Goal: Task Accomplishment & Management: Manage account settings

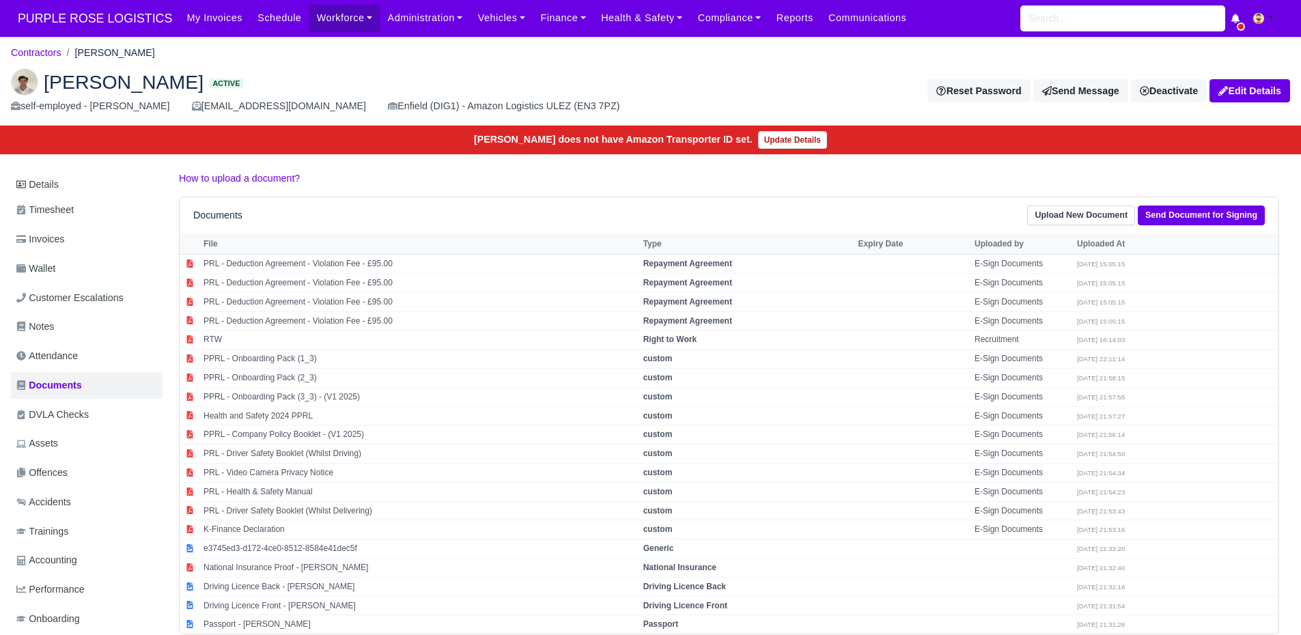
scroll to position [40, 0]
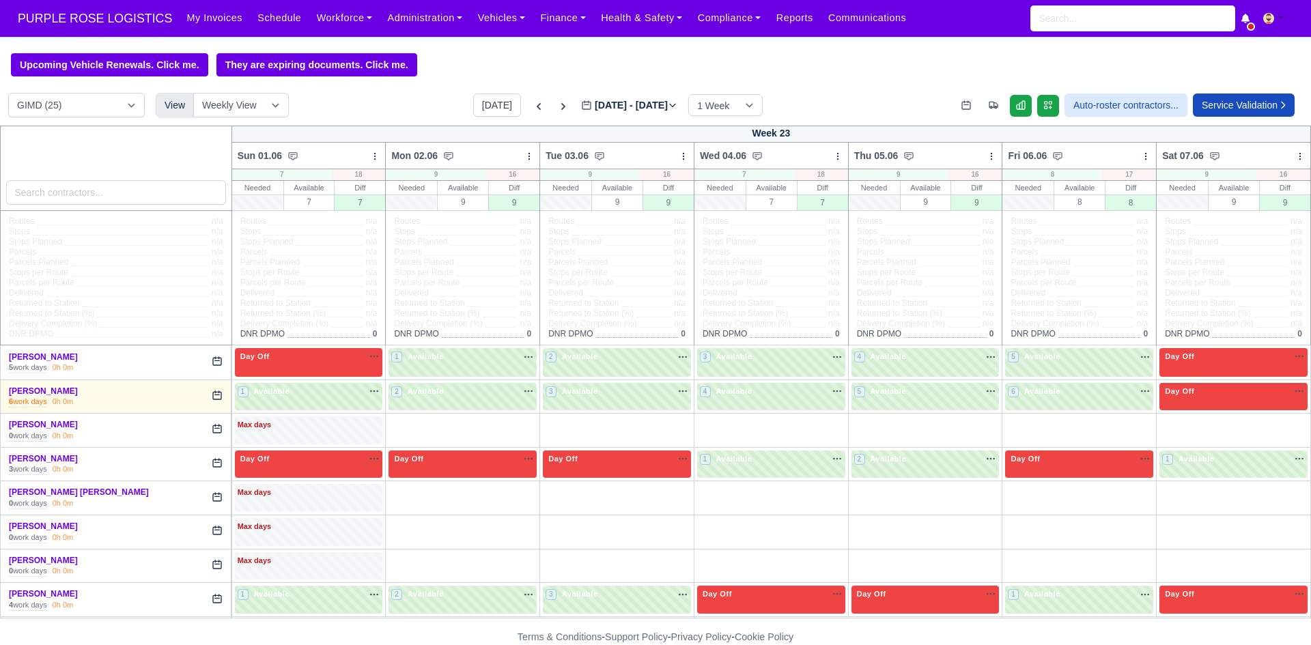
select select "5"
click at [487, 109] on button "[DATE]" at bounding box center [497, 105] width 48 height 23
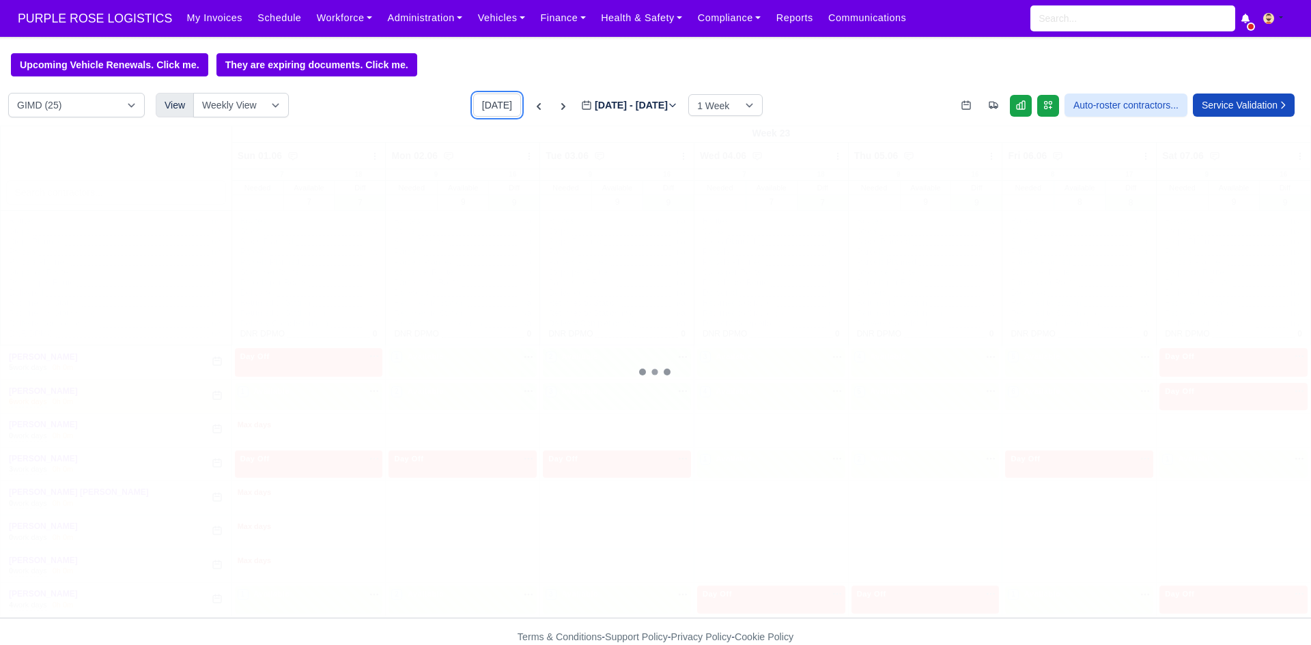
type input "[DATE]"
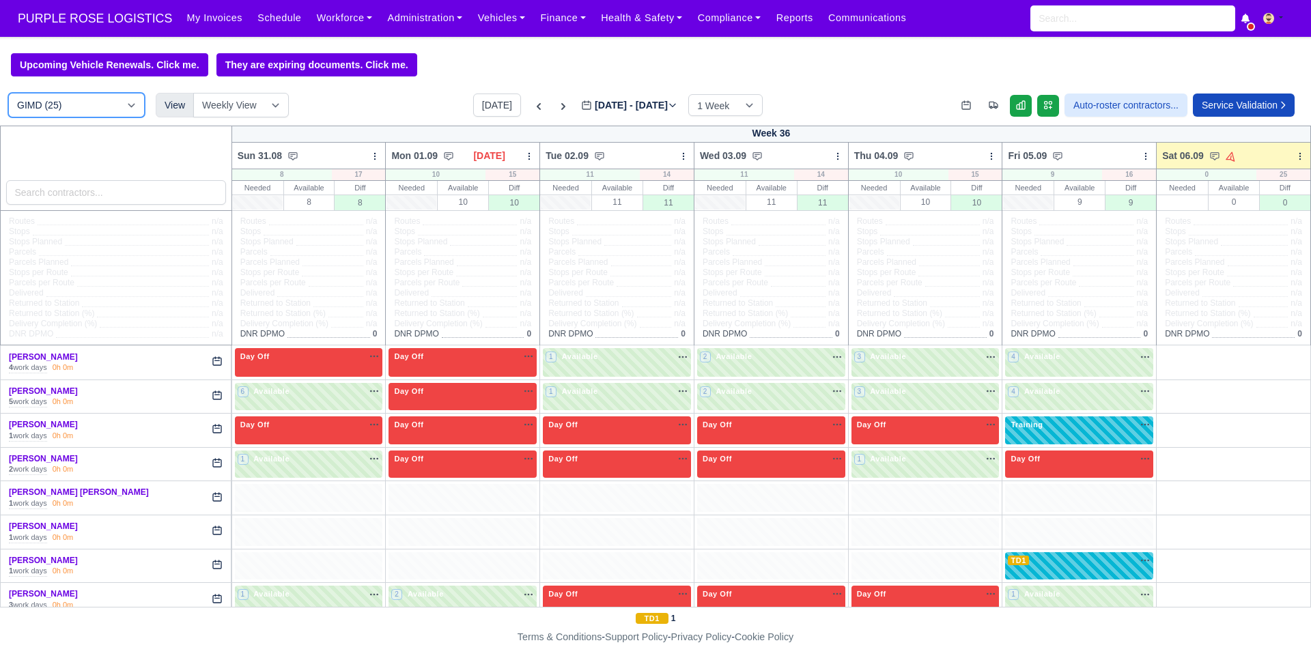
click at [57, 105] on select "DIG1 (188) DAK1 (1) GIMD (25)" at bounding box center [76, 105] width 137 height 25
select select "1"
click at [8, 95] on select "DIG1 (188) DAK1 (1) GIMD (25)" at bounding box center [76, 105] width 137 height 25
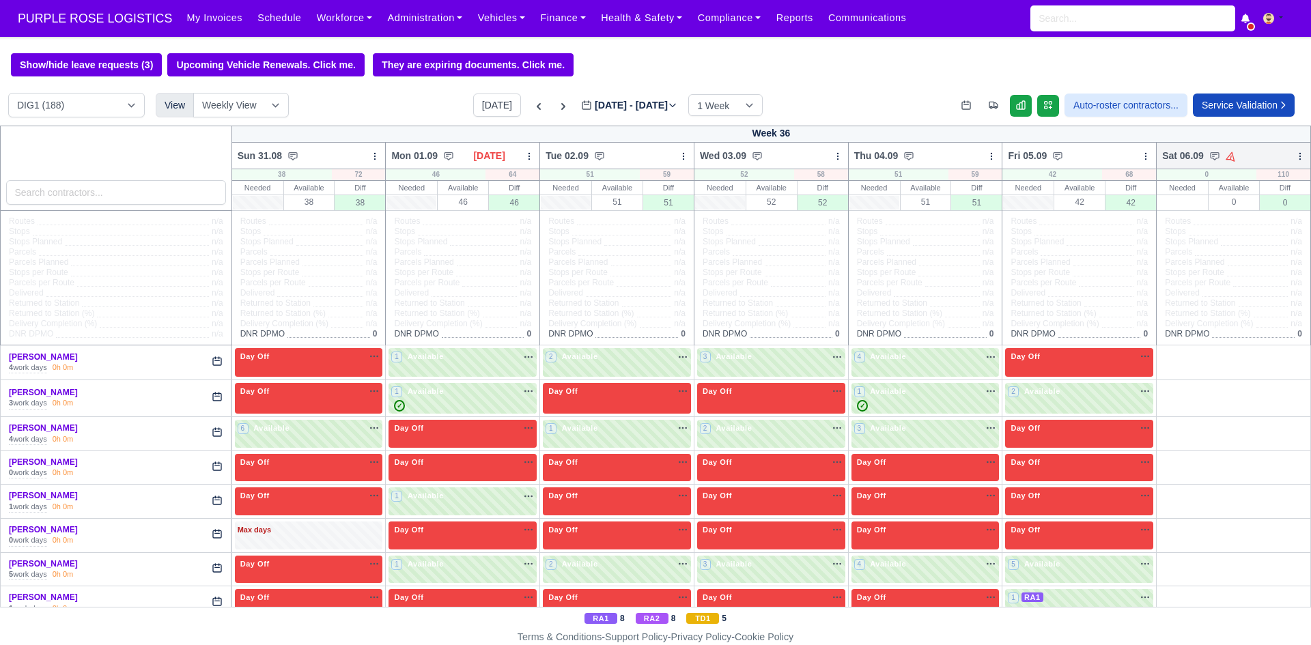
click at [1295, 159] on icon at bounding box center [1300, 157] width 10 height 10
click at [1226, 205] on link "Bulk Status Change" at bounding box center [1228, 205] width 153 height 25
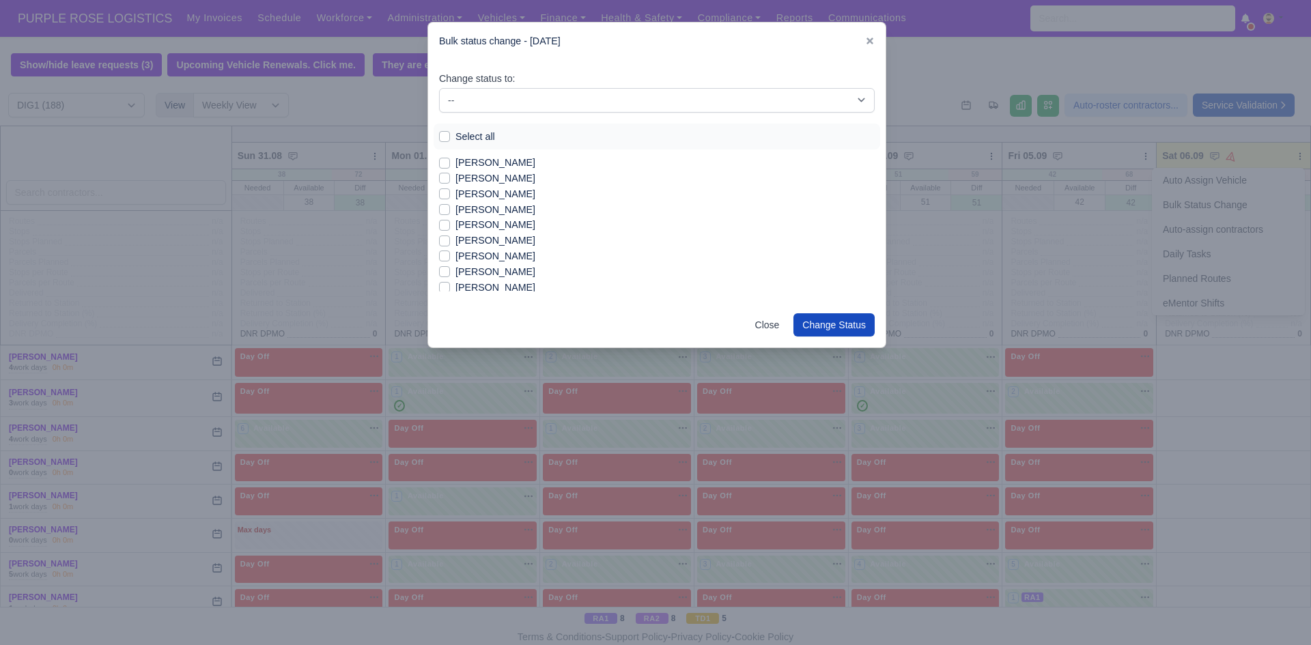
click at [485, 135] on label "Select all" at bounding box center [475, 137] width 40 height 16
click at [450, 135] on input "Select all" at bounding box center [444, 134] width 11 height 11
checkbox input "true"
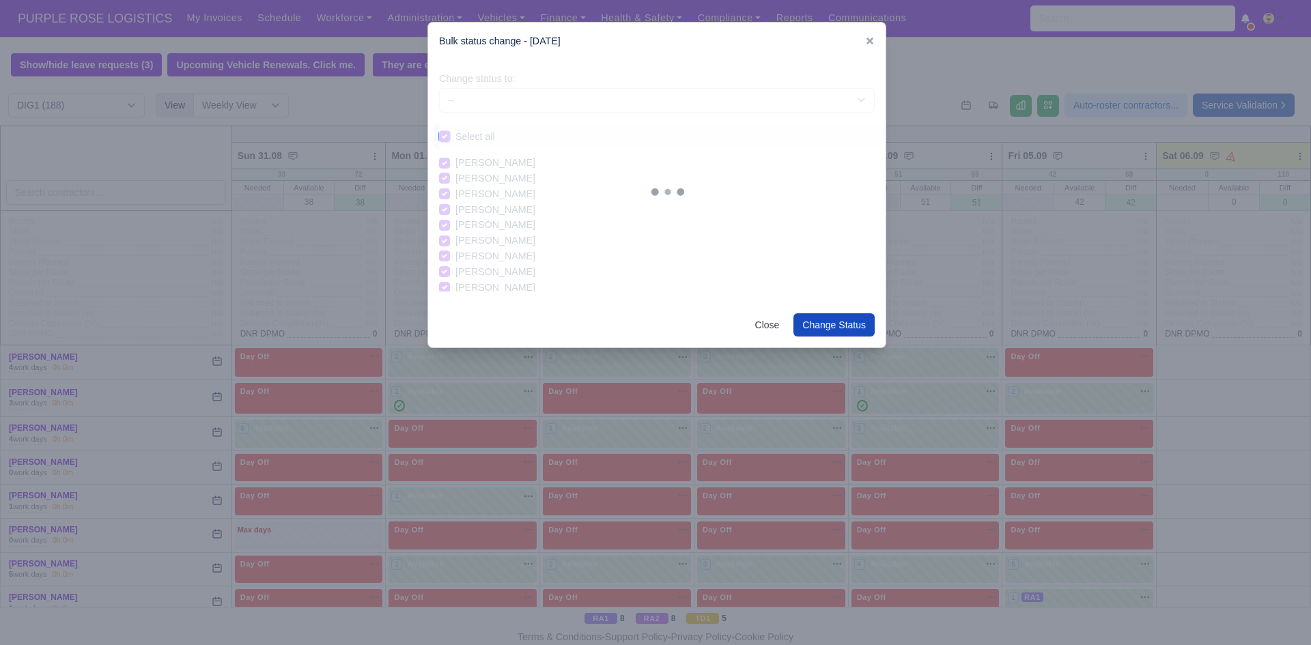
checkbox input "true"
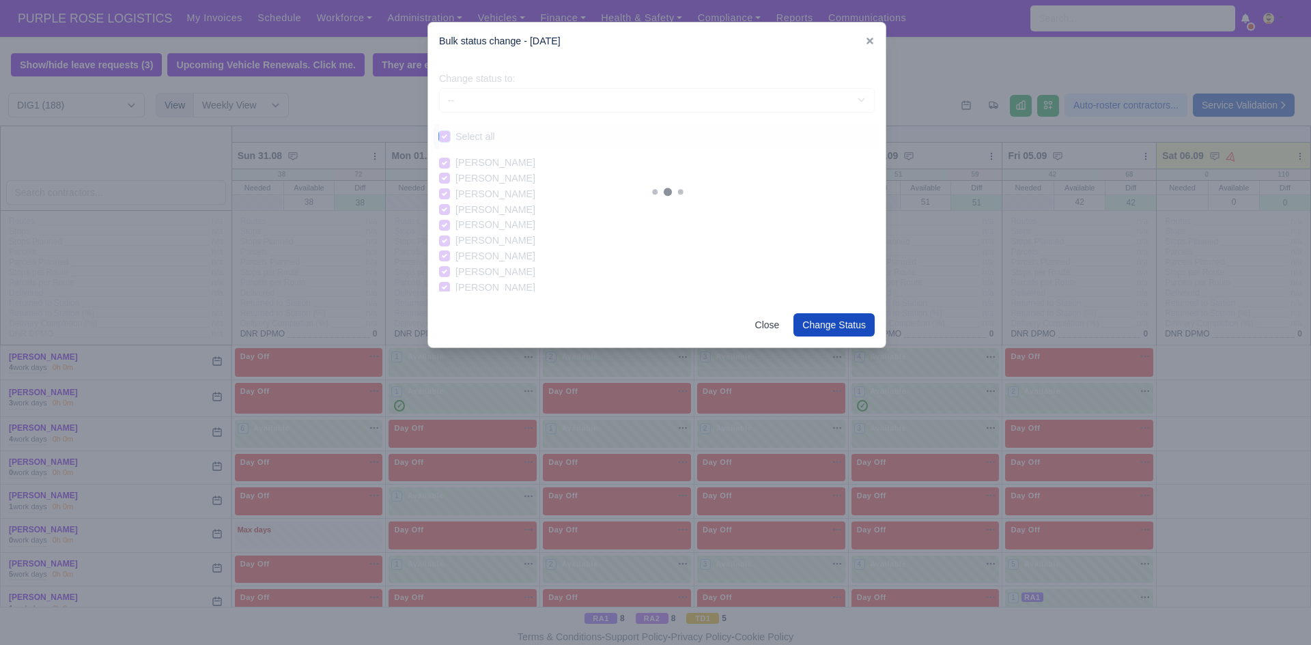
checkbox input "true"
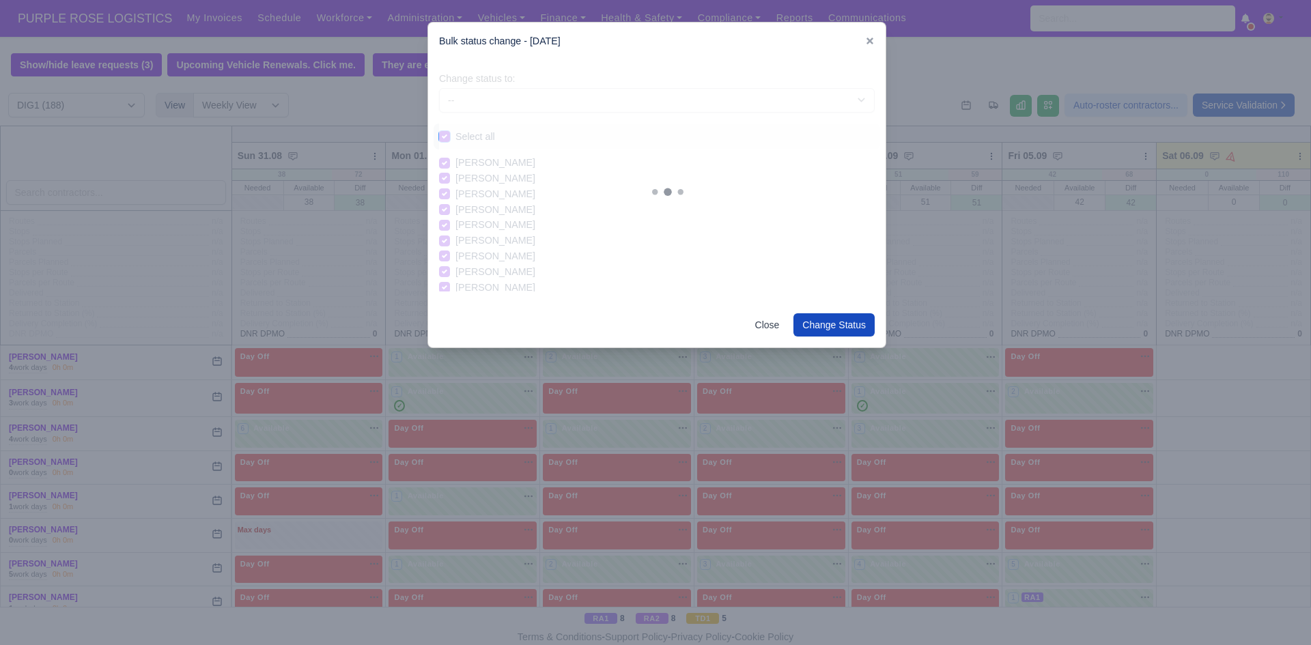
checkbox input "true"
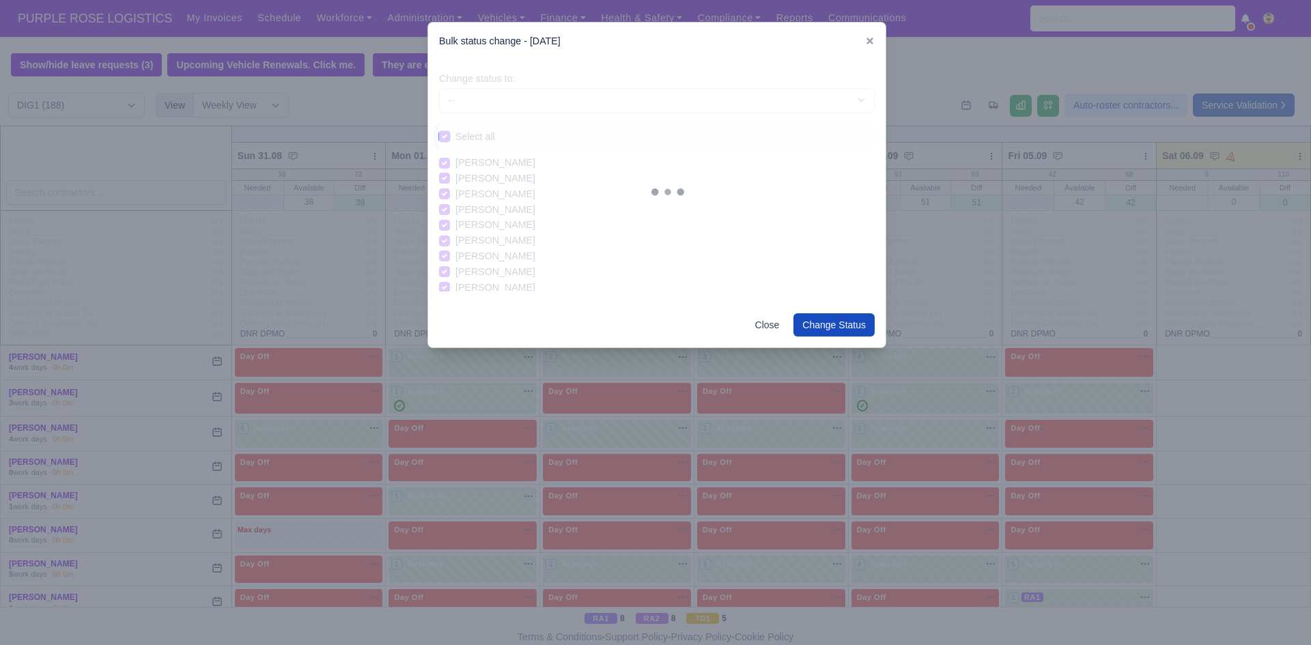
checkbox input "true"
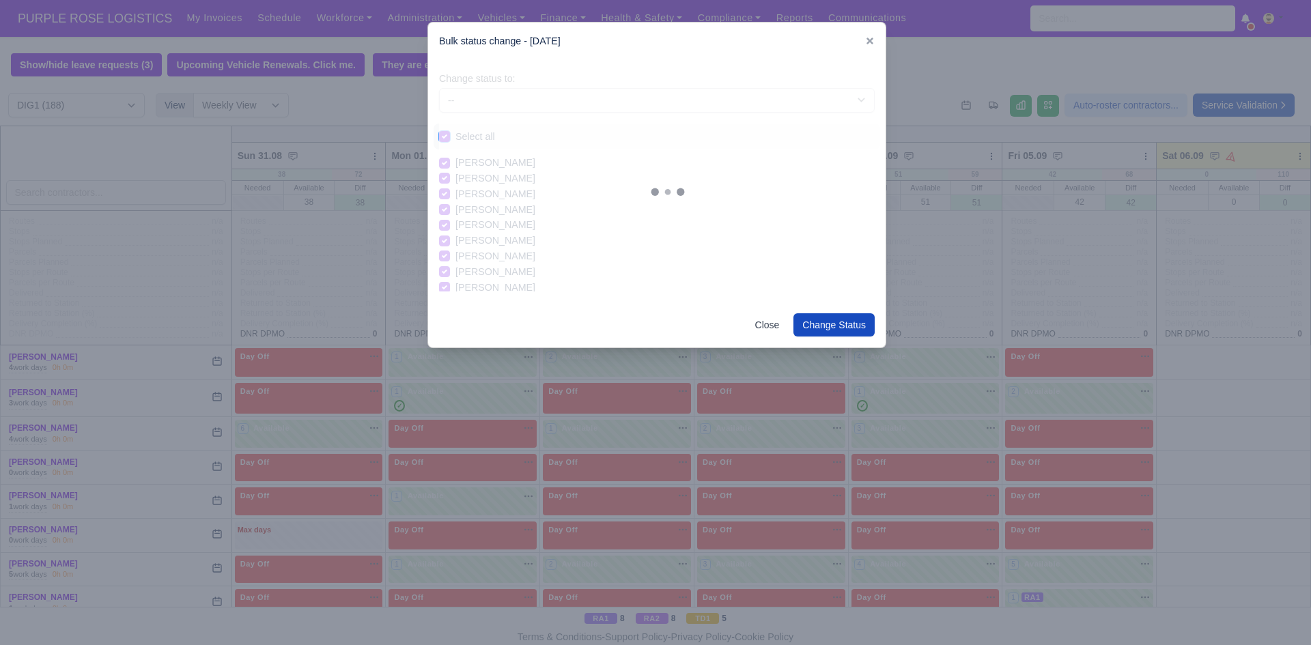
checkbox input "true"
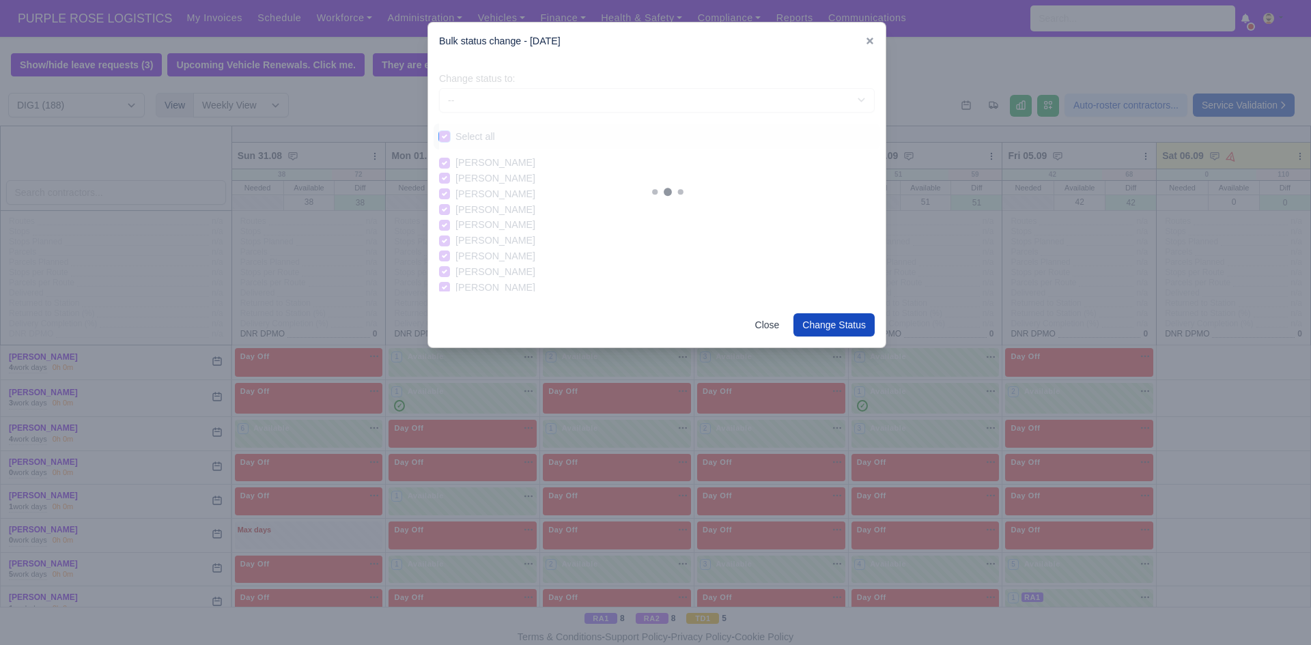
checkbox input "true"
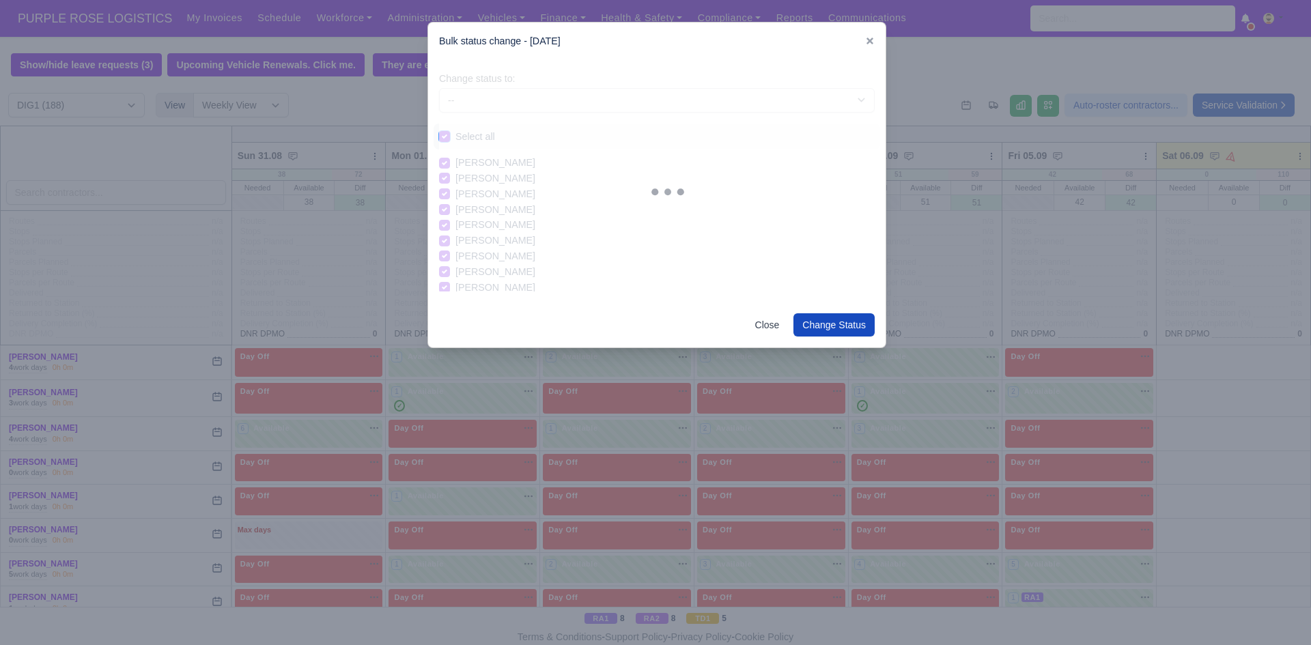
checkbox input "true"
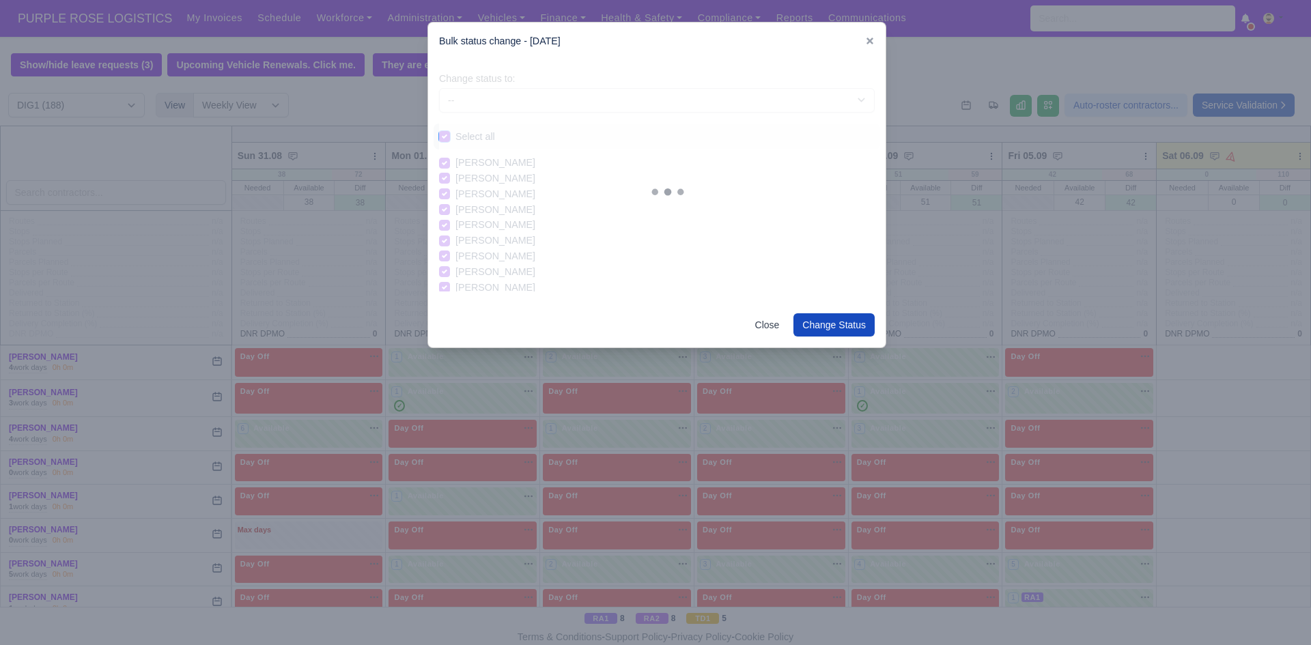
checkbox input "true"
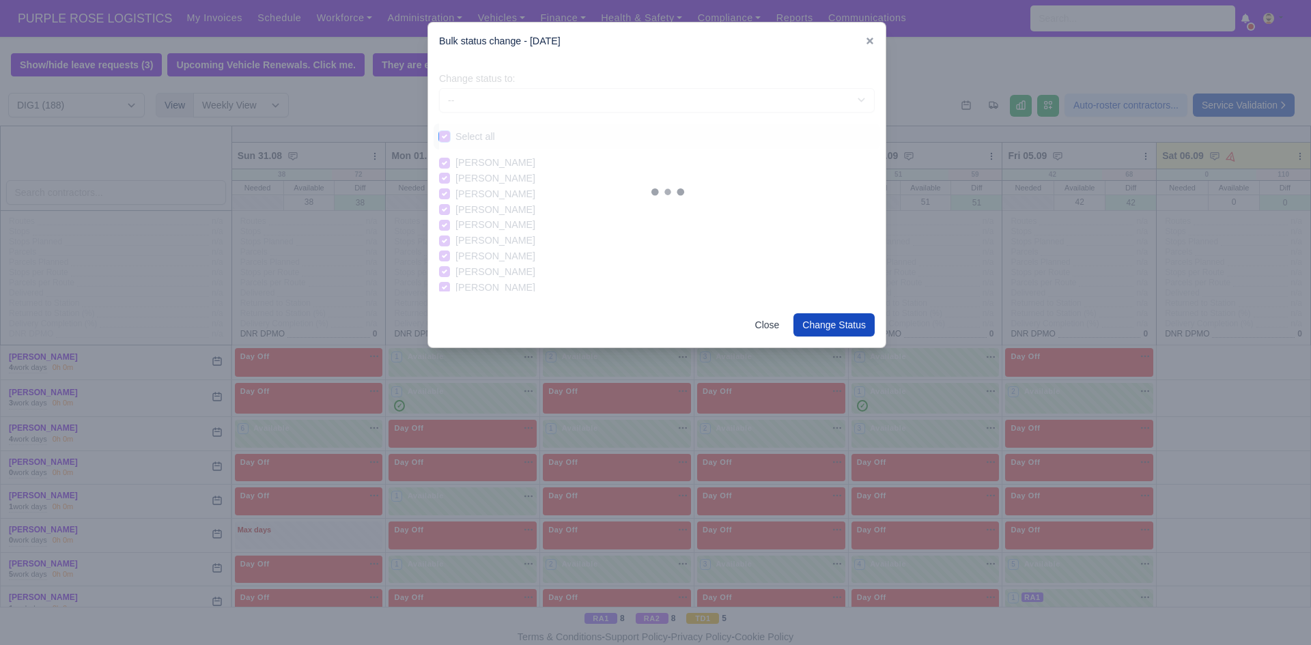
checkbox input "true"
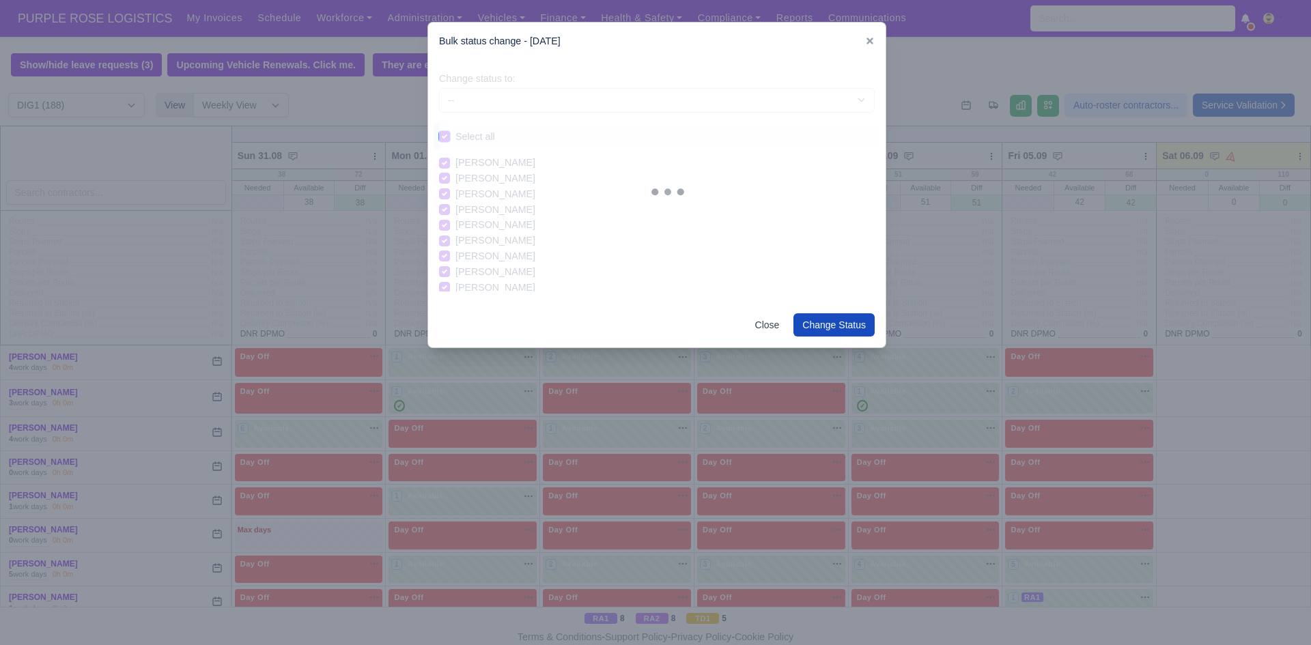
checkbox input "true"
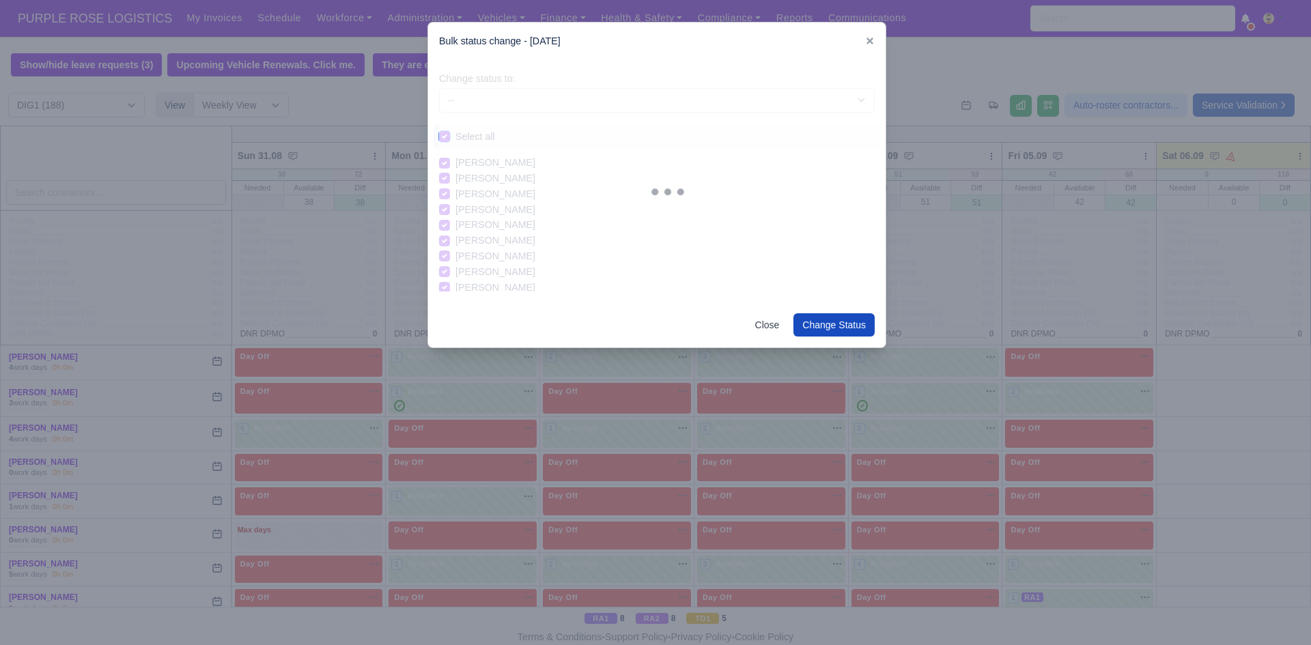
checkbox input "true"
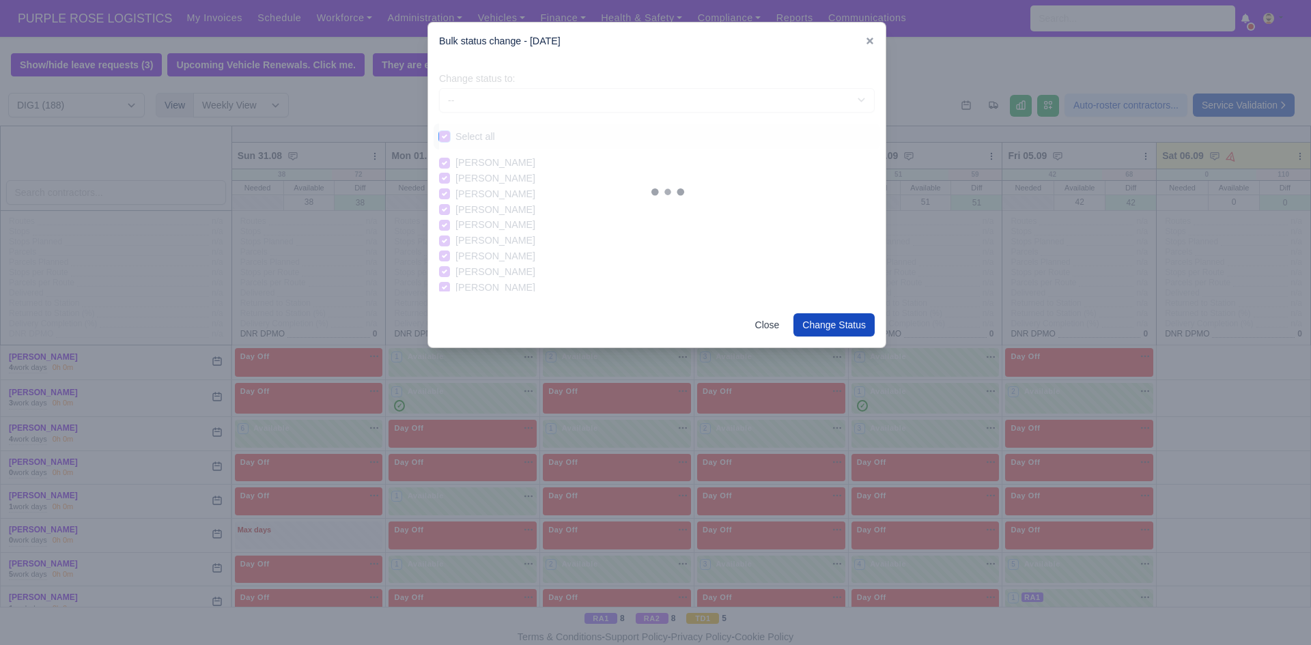
checkbox input "true"
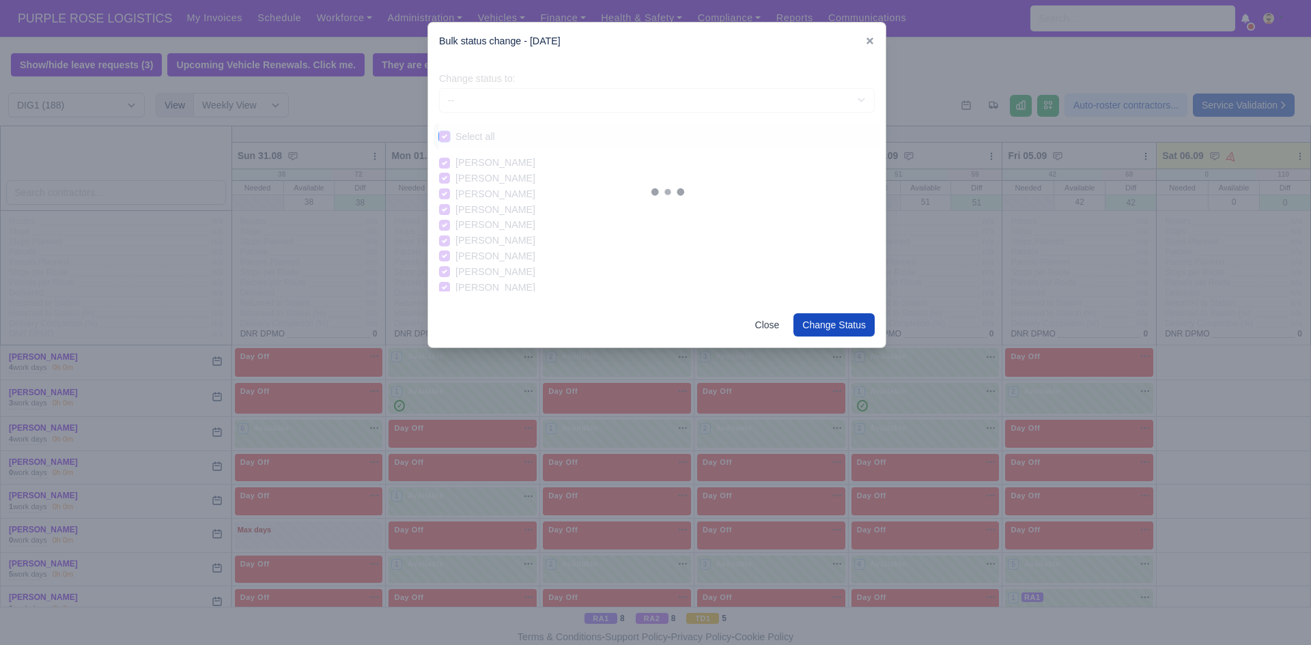
checkbox input "true"
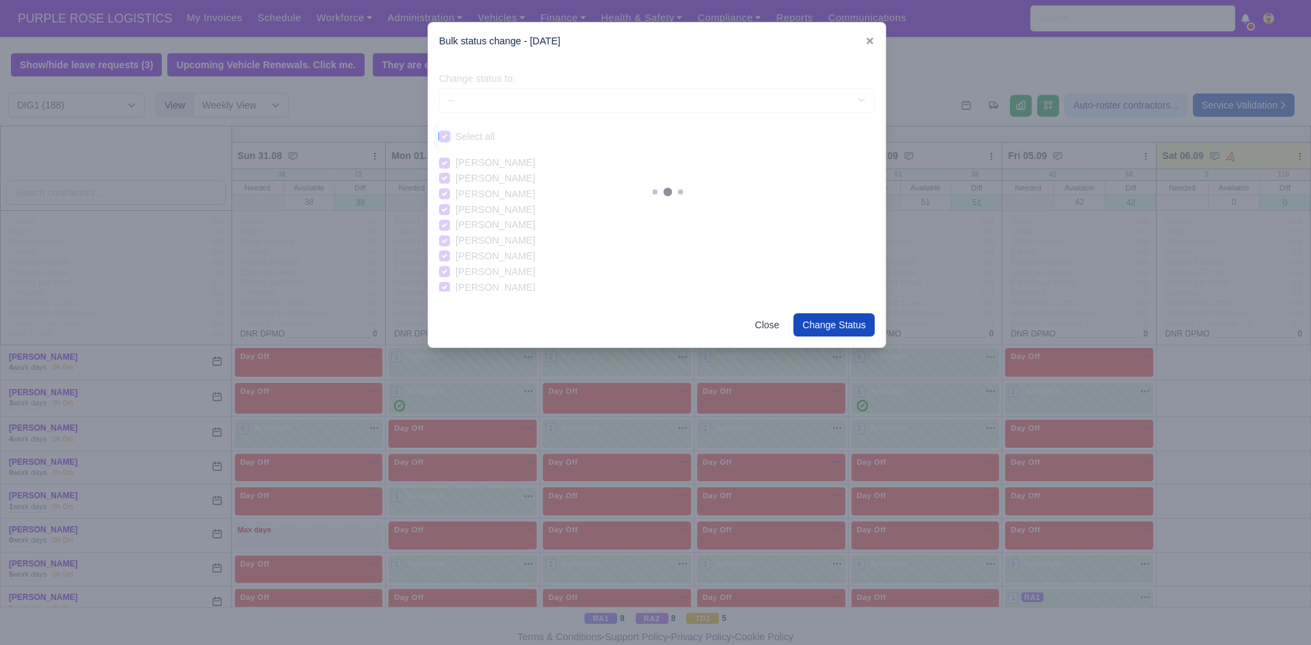
checkbox input "true"
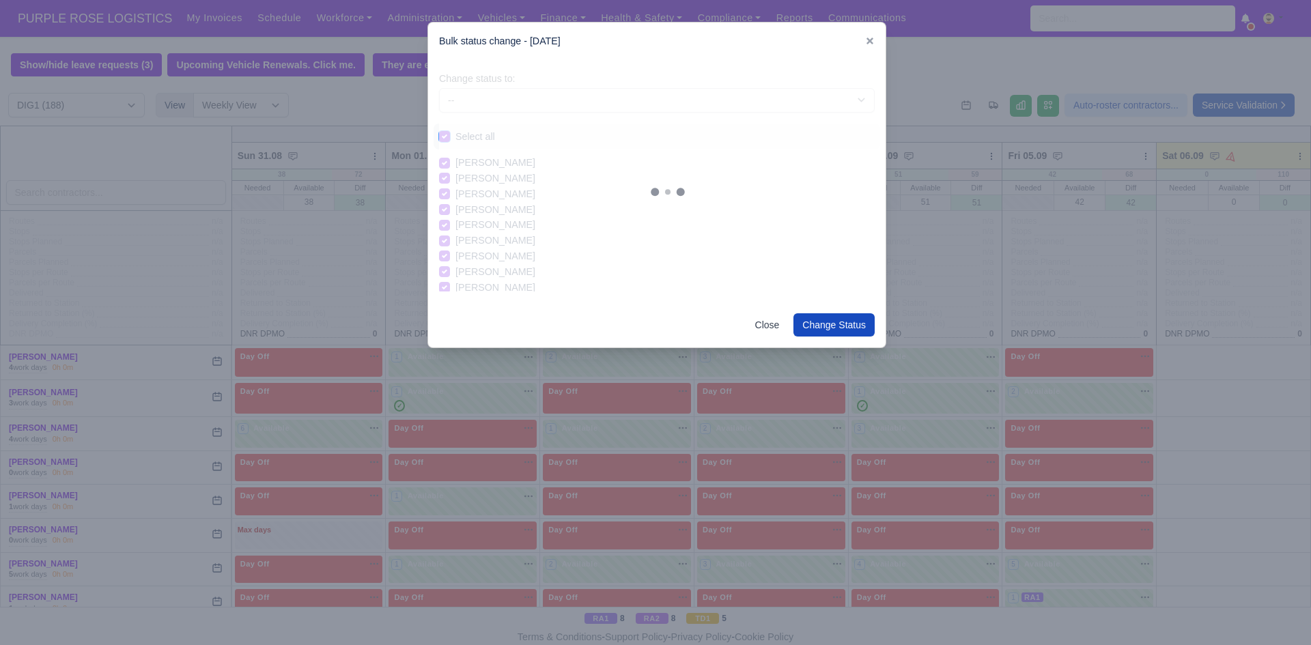
checkbox input "true"
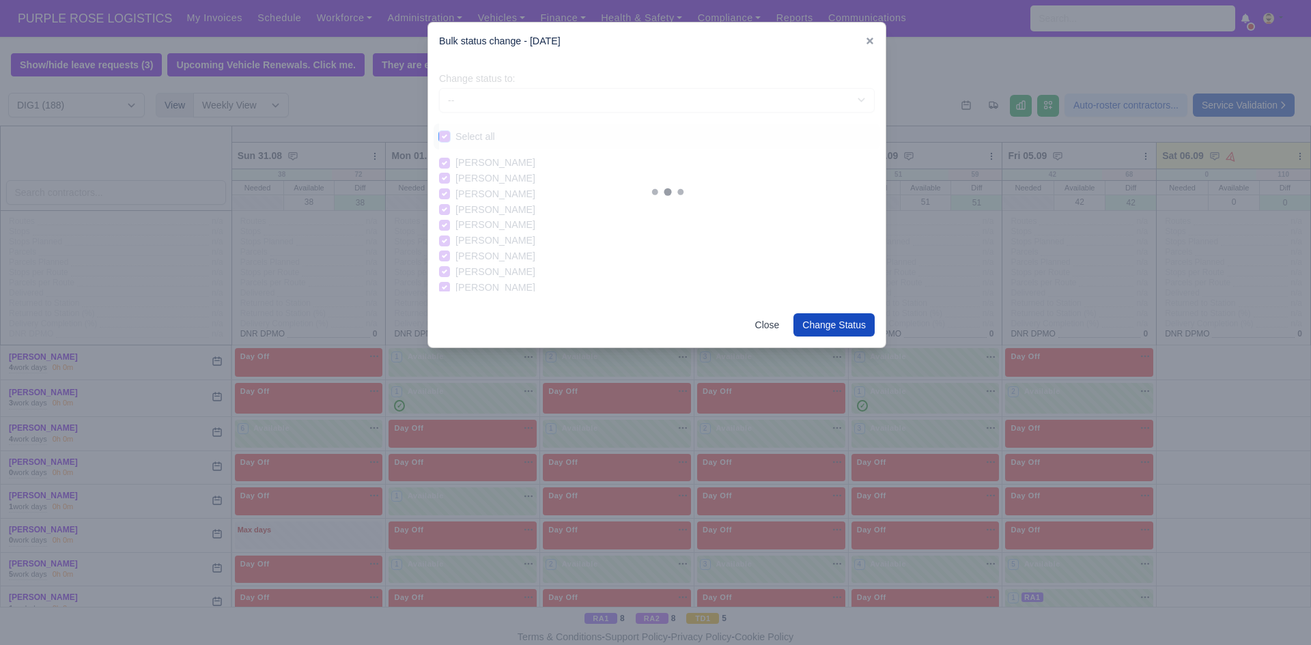
checkbox input "true"
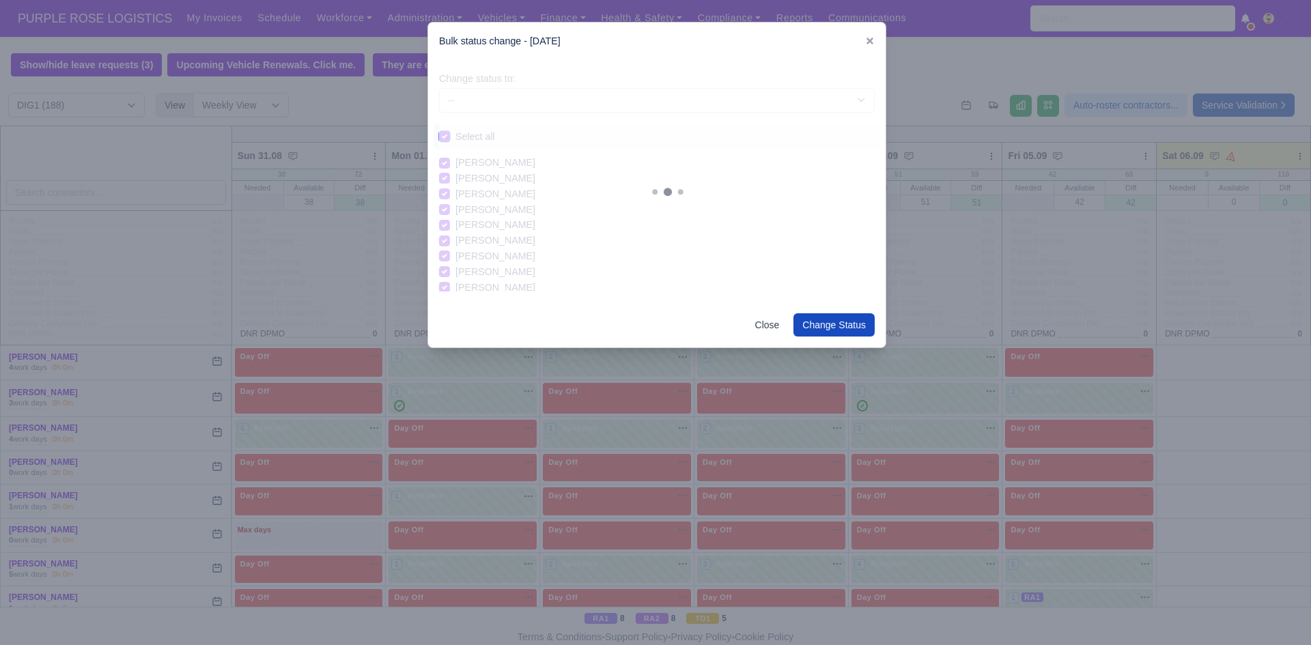
checkbox input "true"
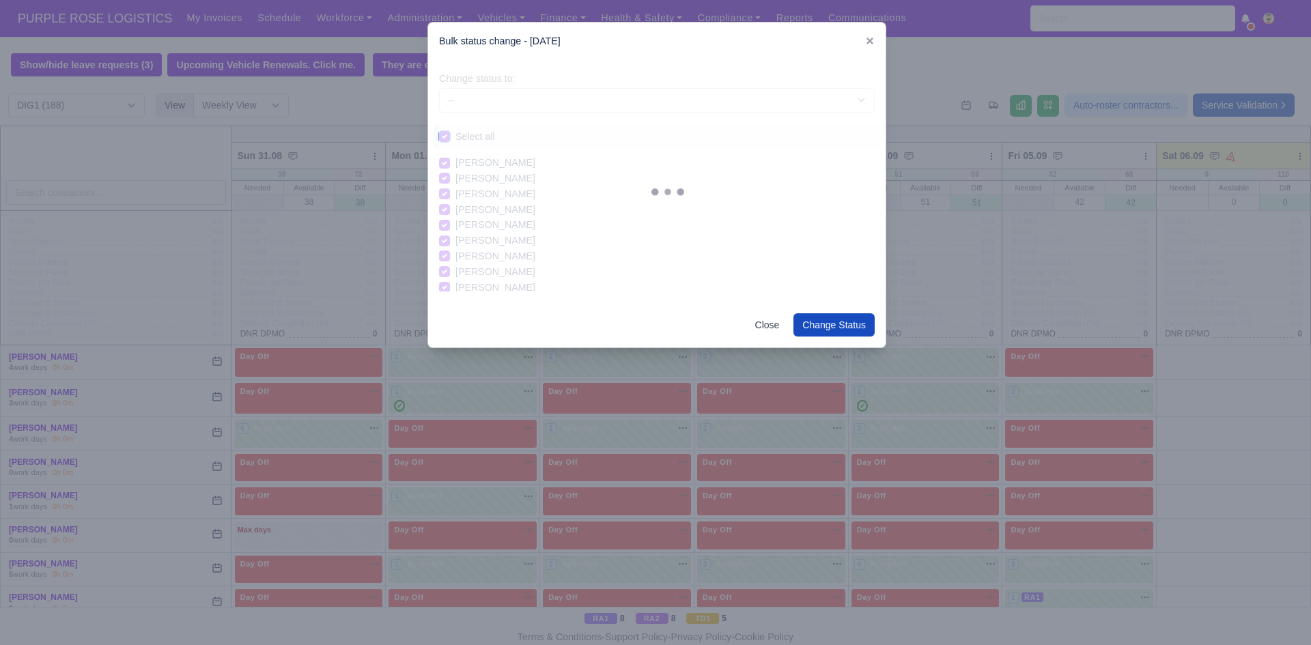
checkbox input "true"
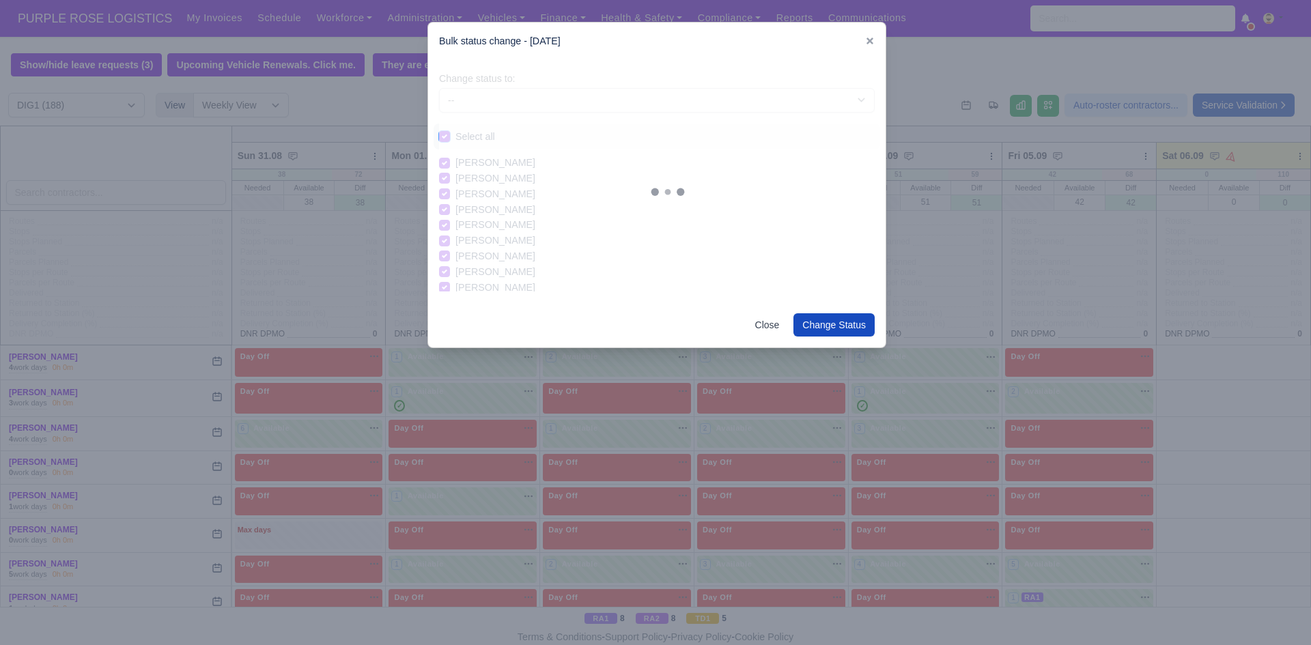
checkbox input "true"
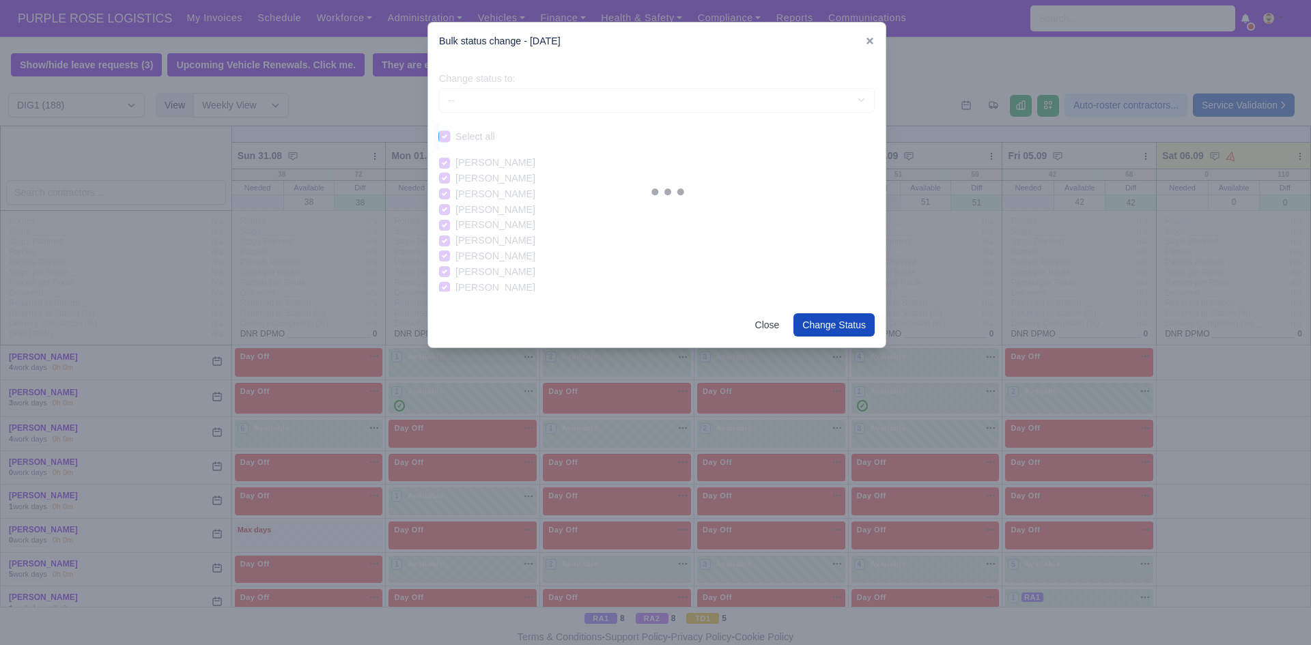
checkbox input "true"
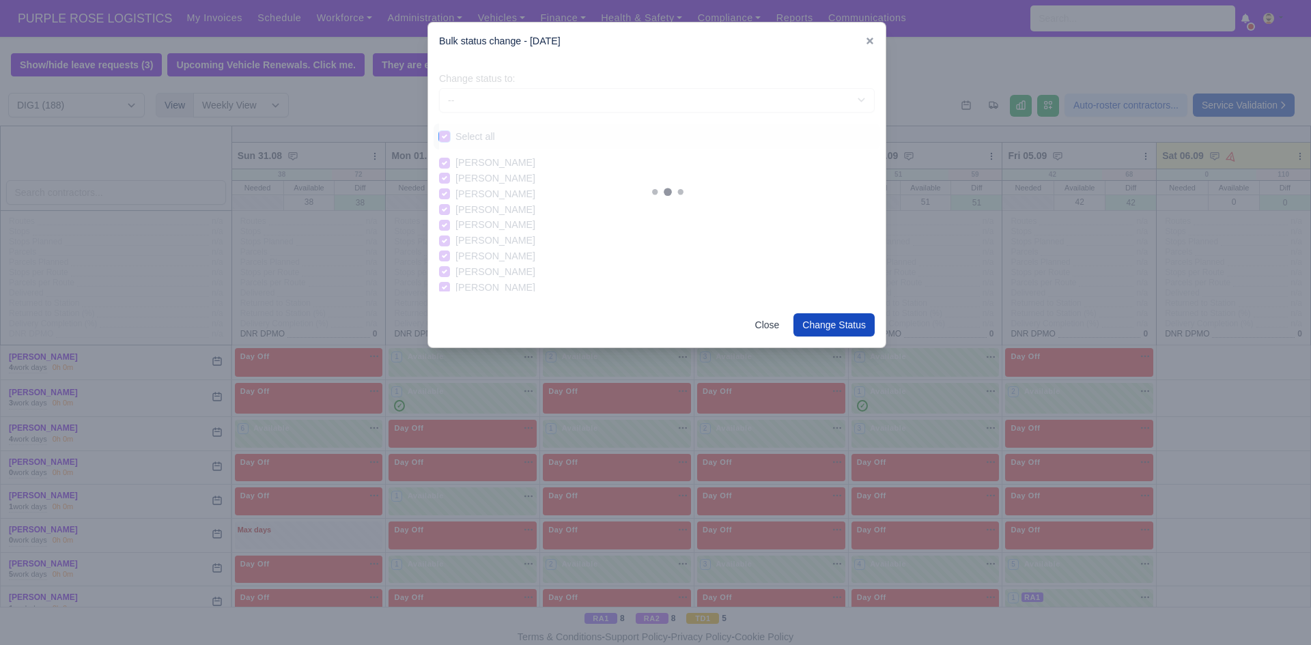
checkbox input "true"
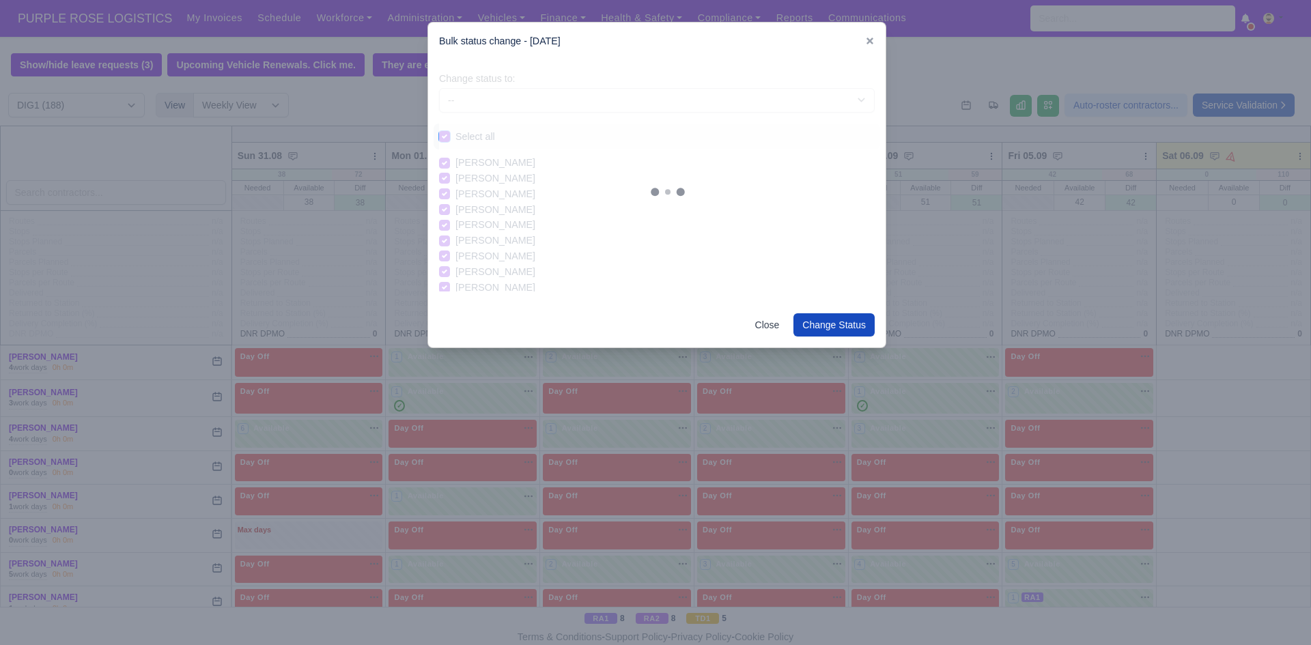
checkbox input "true"
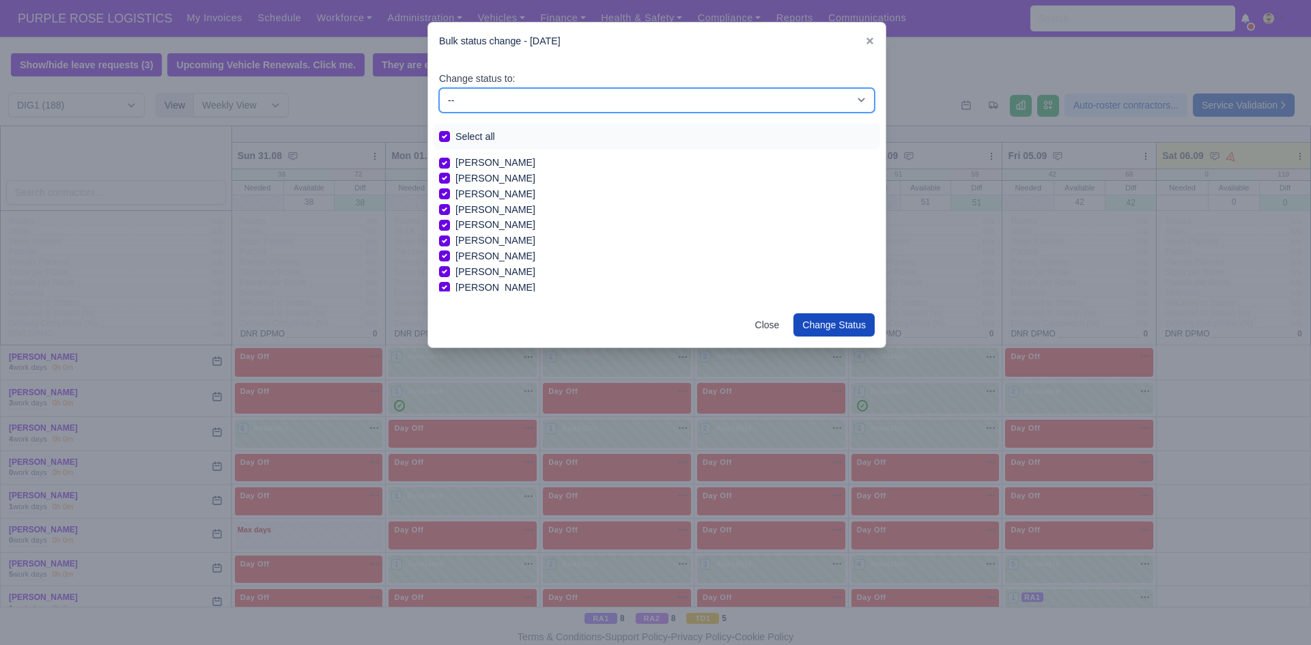
click at [496, 104] on select "-- Unasigned Available Day Off Stand By Other Depot" at bounding box center [657, 100] width 436 height 25
select select "Day Off"
click at [439, 88] on select "-- Unasigned Available Day Off Stand By Other Depot" at bounding box center [657, 100] width 436 height 25
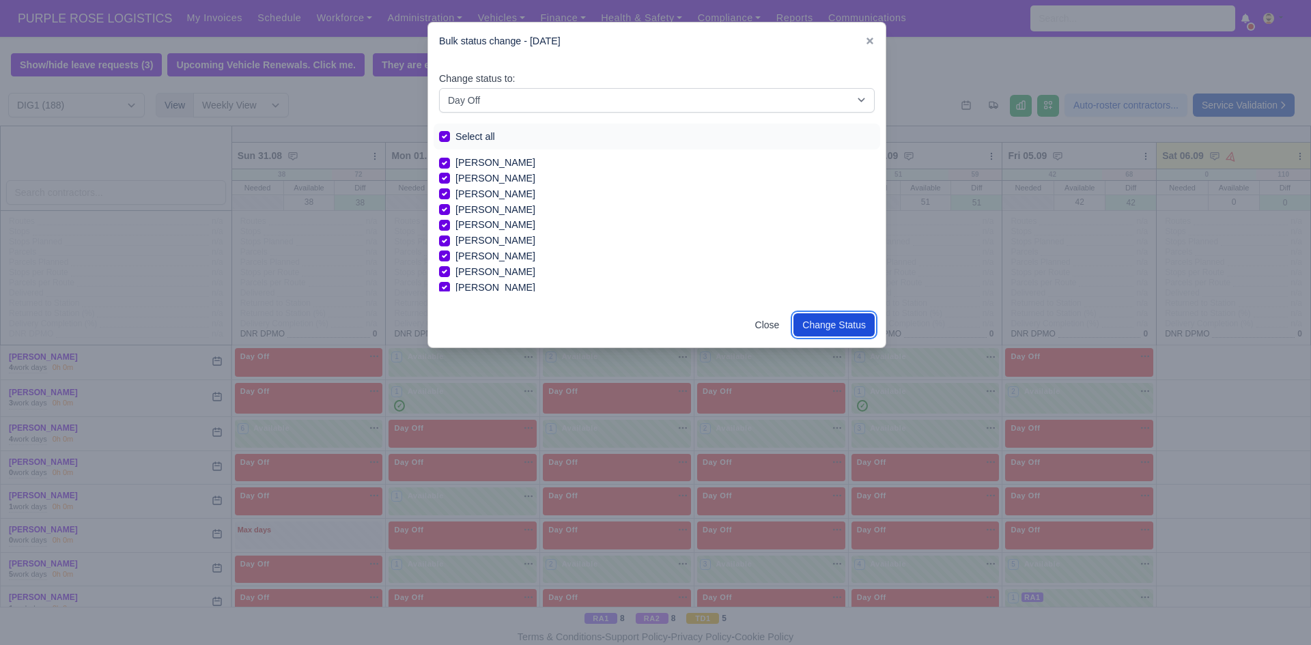
click at [862, 327] on button "Change Status" at bounding box center [833, 324] width 81 height 23
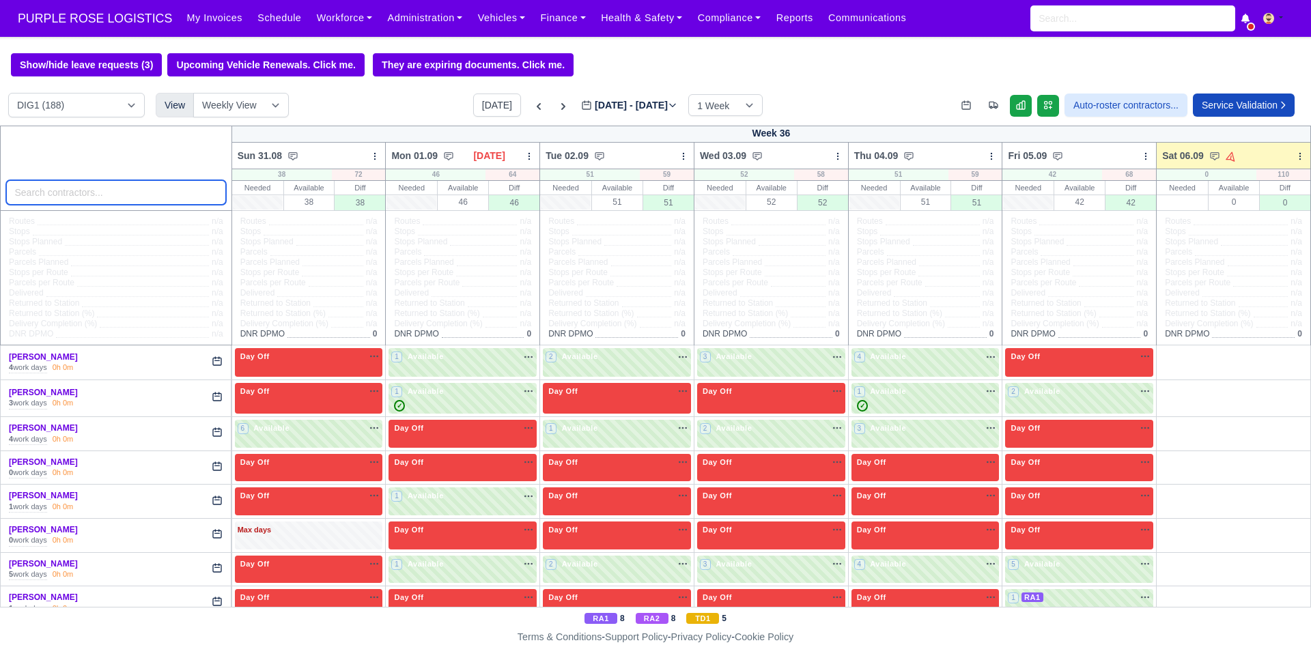
click at [174, 199] on input "search" at bounding box center [116, 192] width 220 height 25
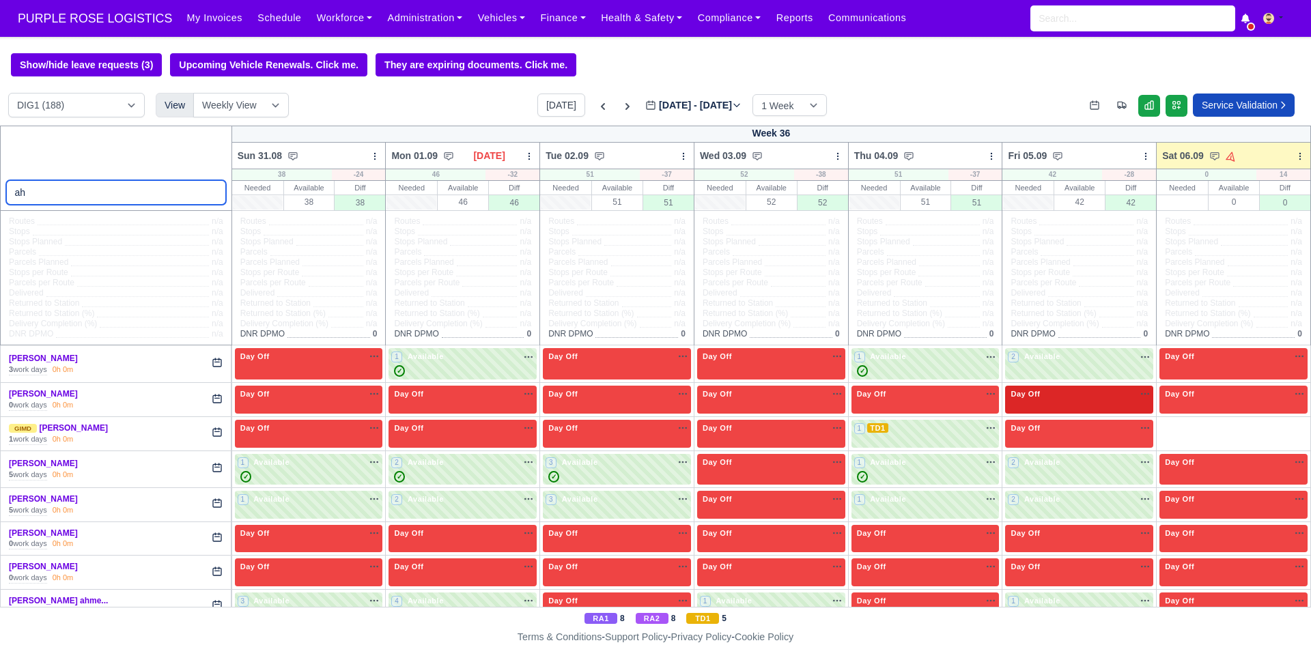
type input "ah"
click at [1036, 399] on div "Day Off Available" at bounding box center [1079, 395] width 143 height 12
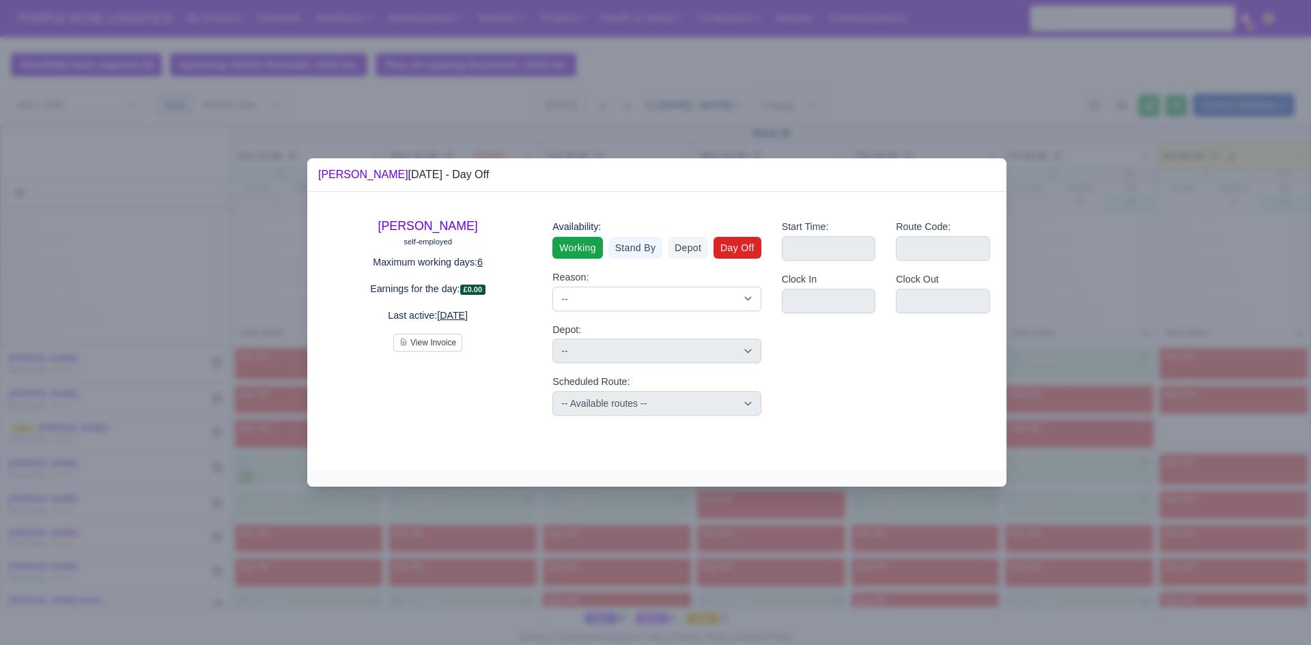
click at [587, 255] on link "Working" at bounding box center [577, 248] width 50 height 22
select select
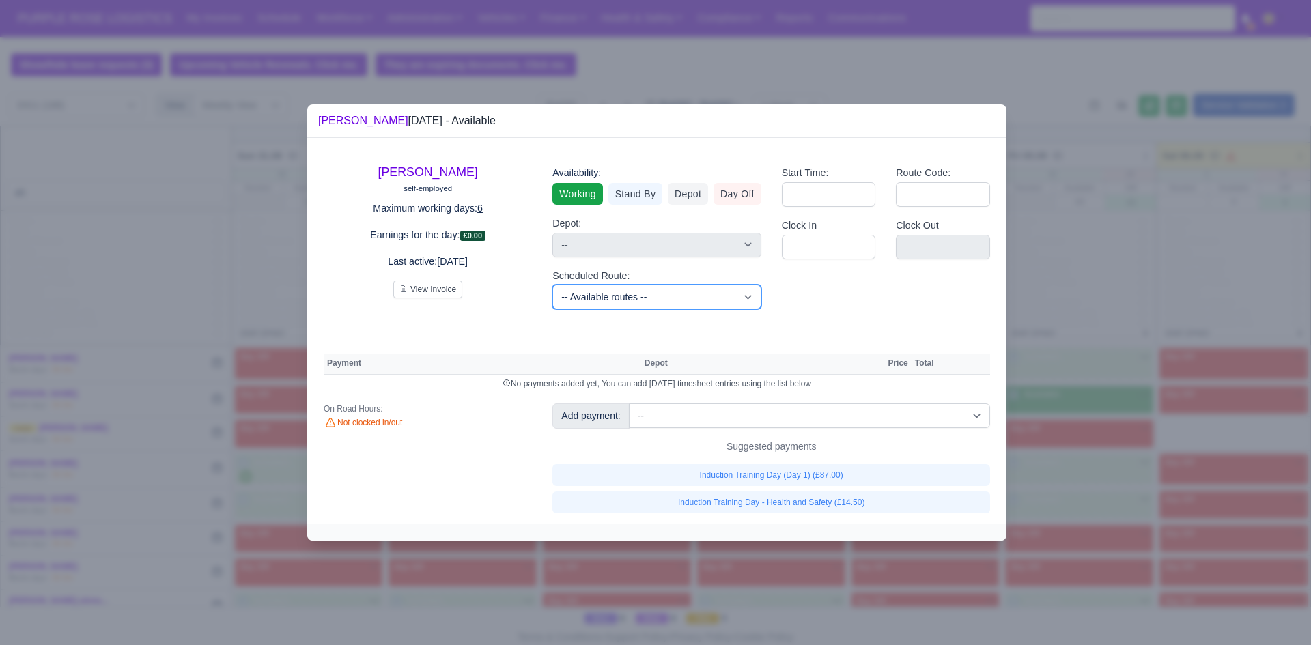
click at [636, 294] on select "-- Available routes -- Standard Parcel - Block of 6 Hours - (SD6) AmFlex RTS Ve…" at bounding box center [656, 297] width 208 height 25
select select "3"
click at [552, 285] on select "-- Available routes -- Standard Parcel - Block of 6 Hours - (SD6) AmFlex RTS Ve…" at bounding box center [656, 297] width 208 height 25
select select
select select "3"
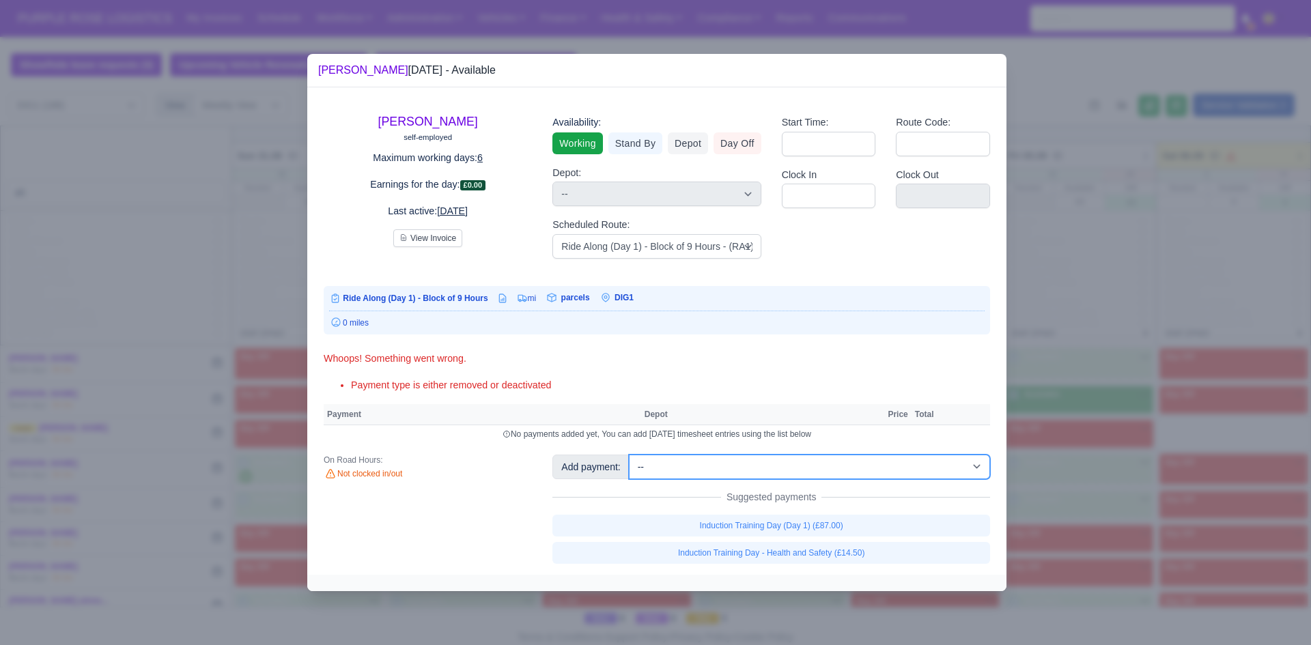
click at [684, 473] on select "-- Additional Hour Support (£14.50) Additional Hour Support (Walkers) (£13.50) …" at bounding box center [809, 467] width 361 height 25
click at [629, 455] on select "-- Additional Hour Support (£14.50) Additional Hour Support (Walkers) (£13.50) …" at bounding box center [809, 467] width 361 height 25
select select "1"
select select
select select "3"
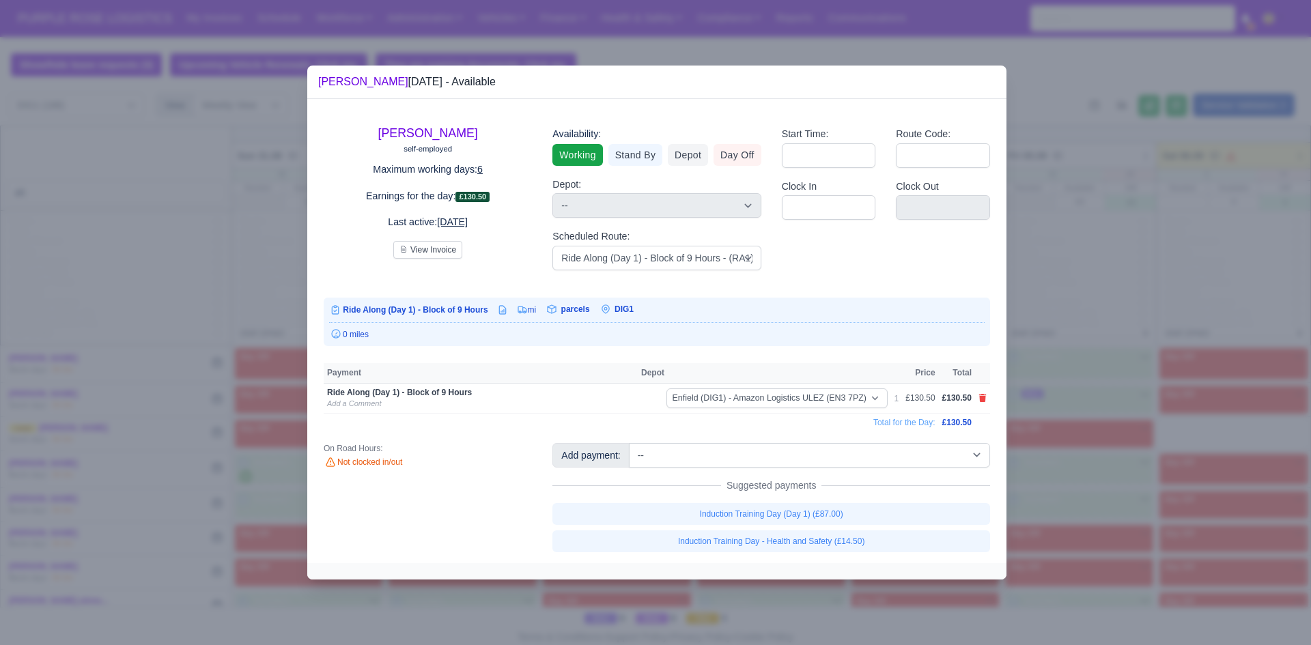
click at [1017, 420] on div at bounding box center [655, 322] width 1311 height 645
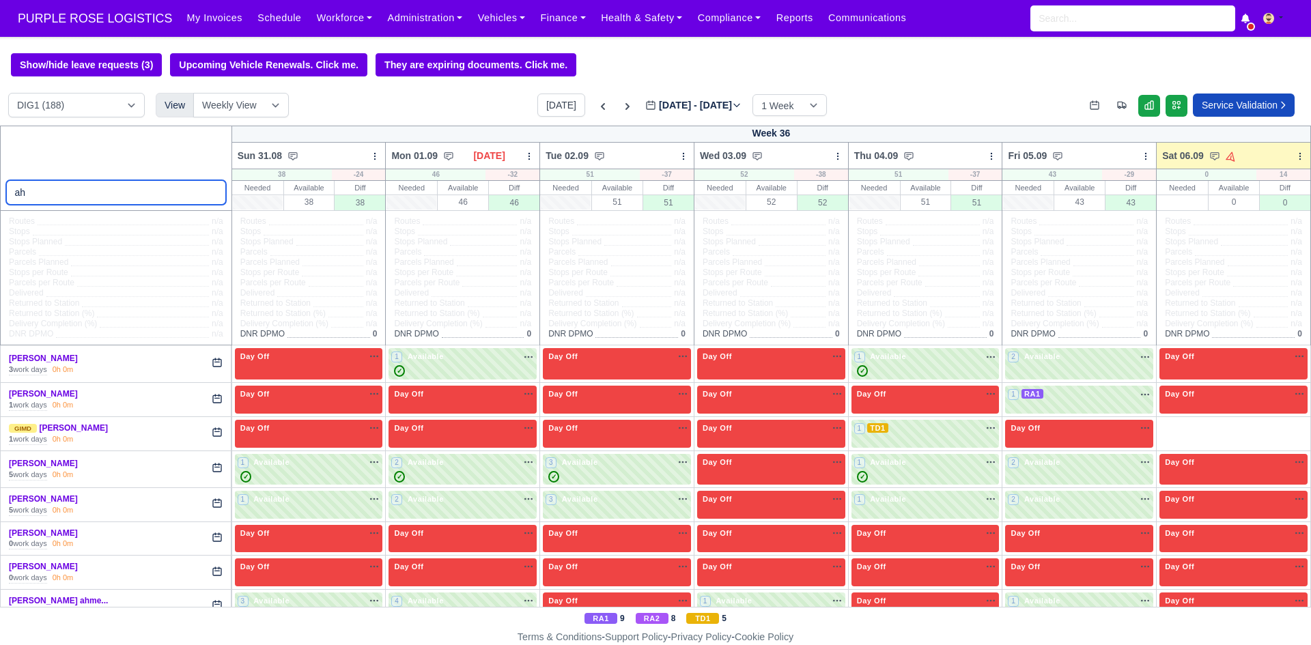
click at [167, 193] on input "ah" at bounding box center [116, 192] width 220 height 25
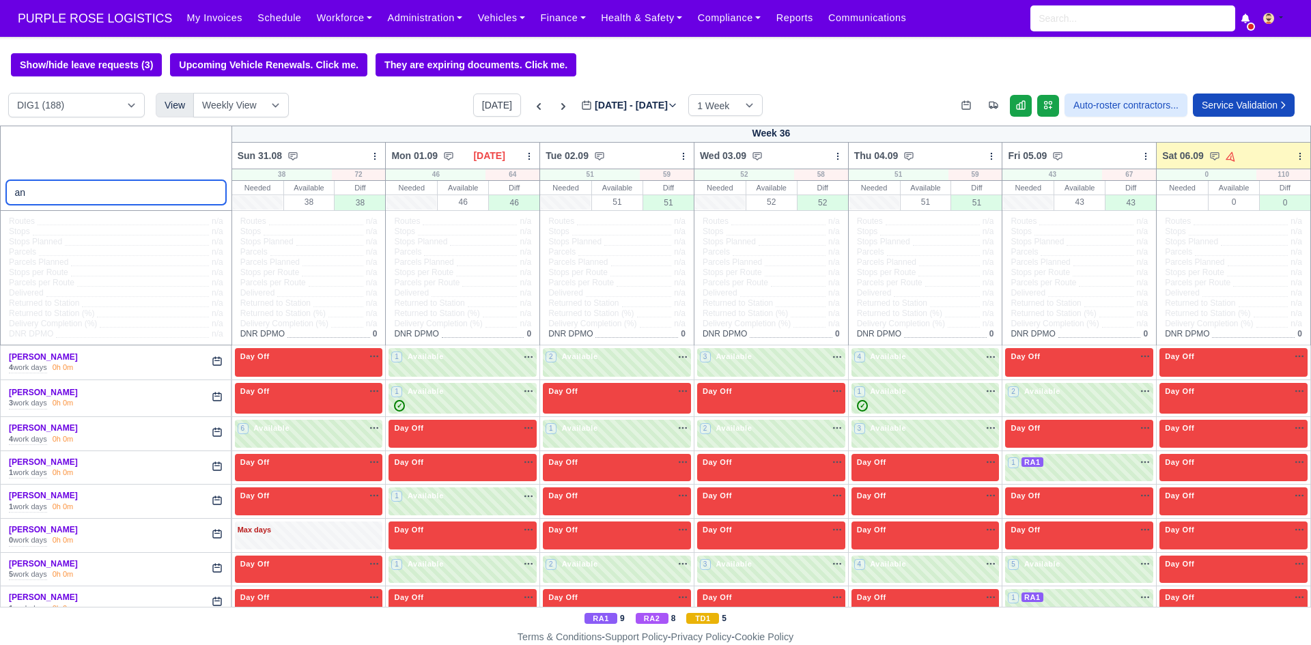
type input "and"
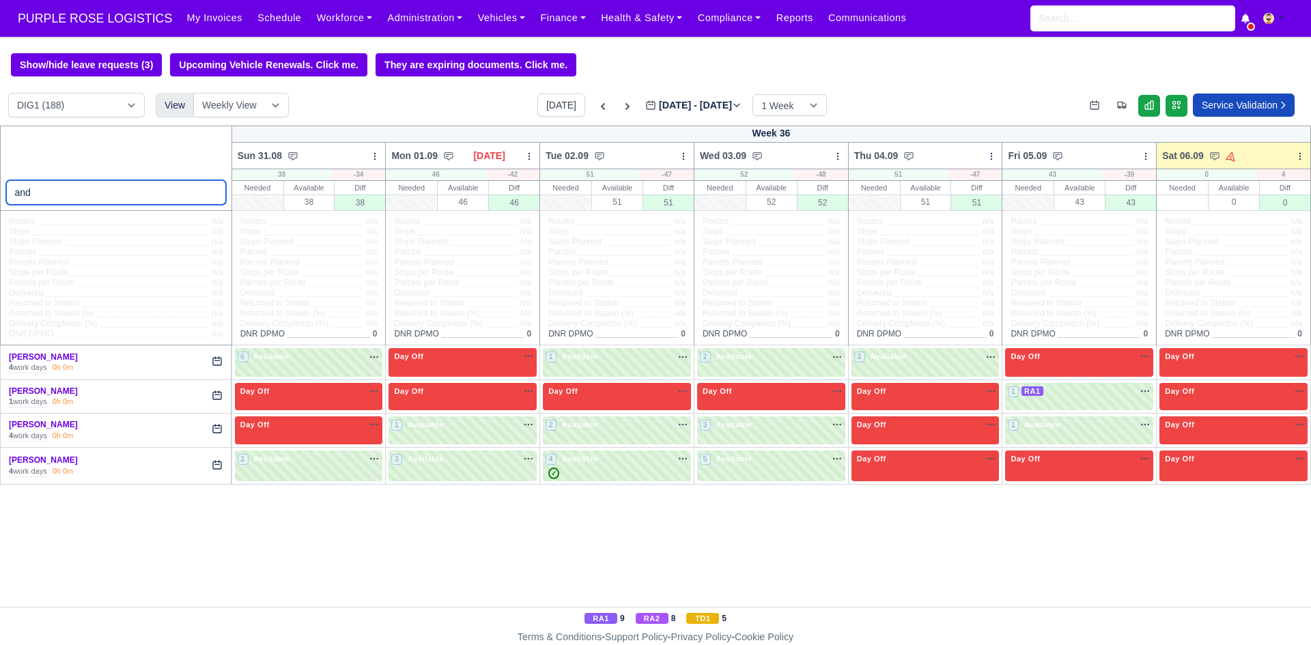
click at [211, 195] on input "and" at bounding box center [116, 192] width 220 height 25
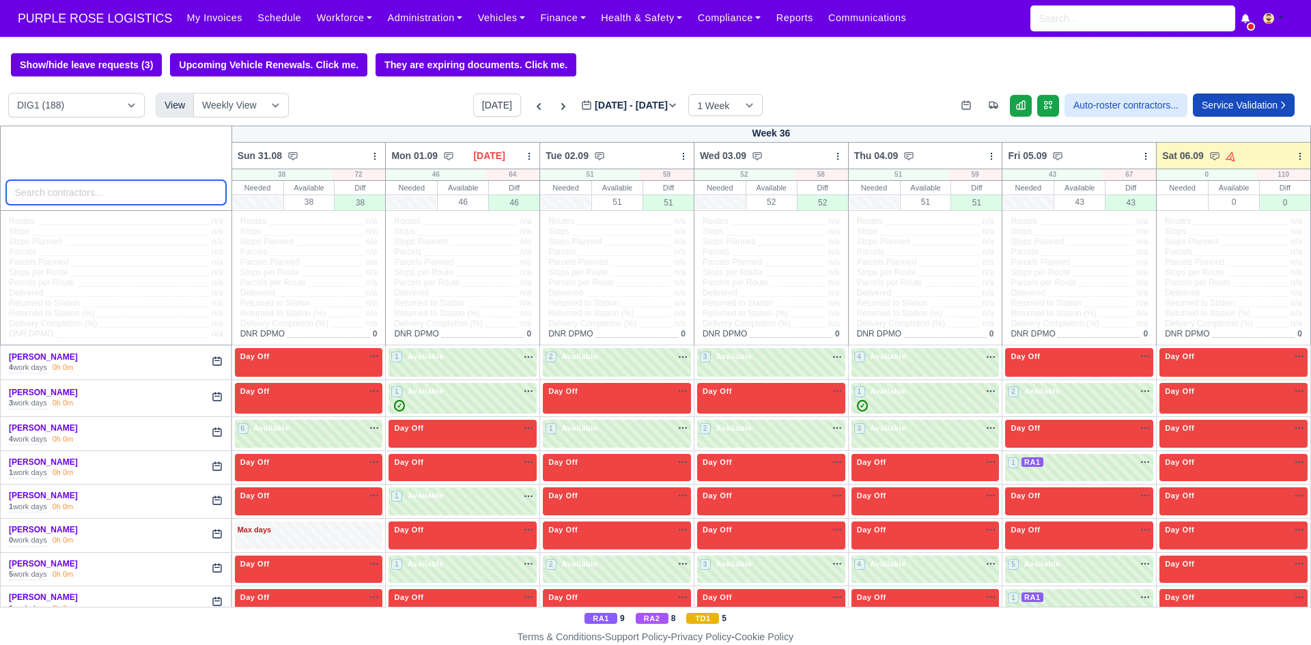
click at [179, 191] on input "search" at bounding box center [116, 192] width 220 height 25
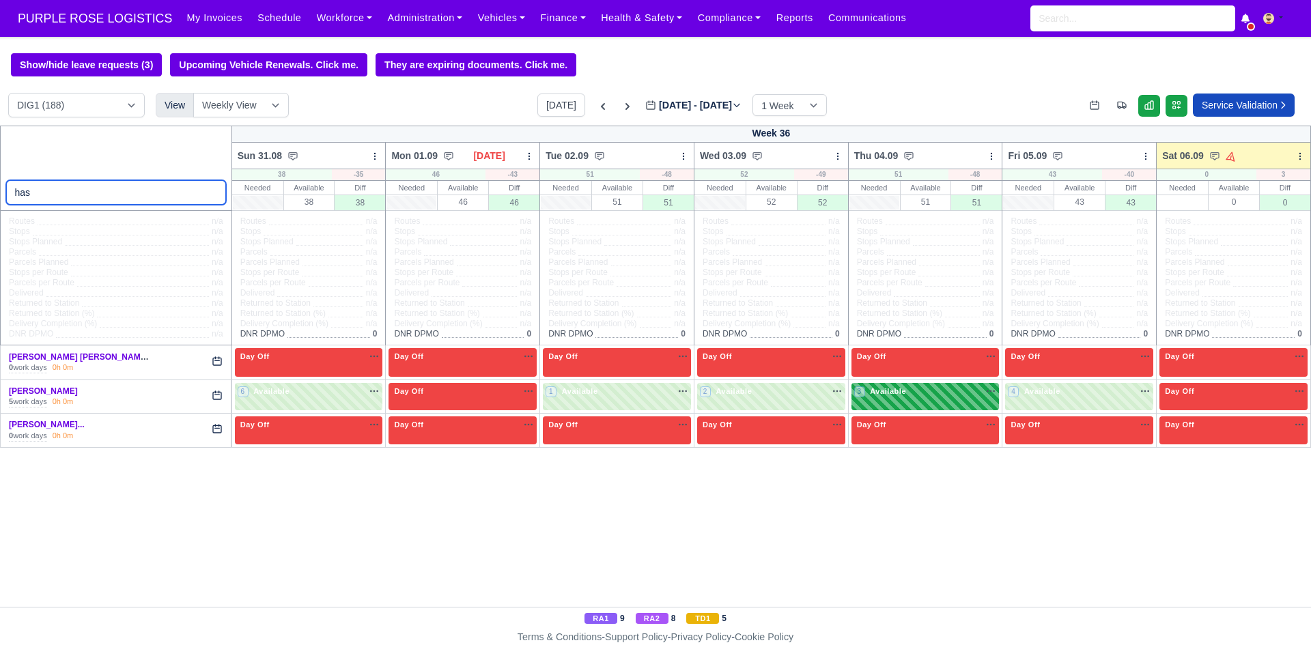
type input "has"
click at [900, 400] on div "3 Available na" at bounding box center [925, 393] width 143 height 14
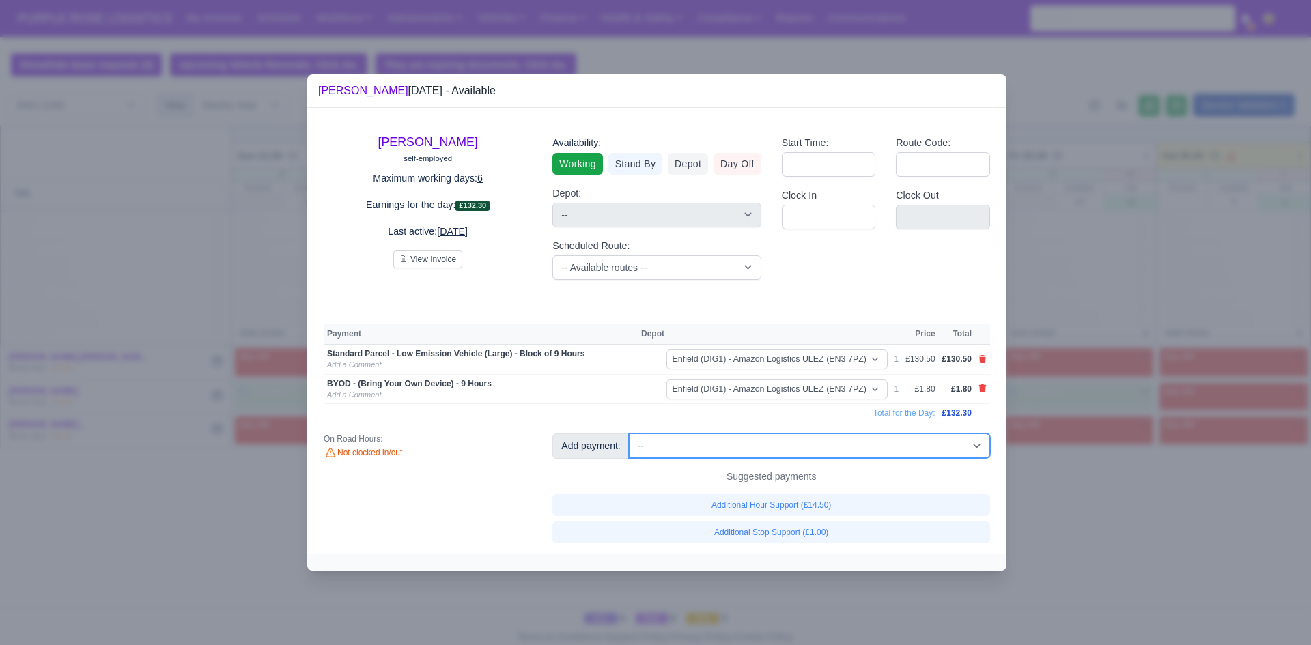
click at [733, 444] on select "-- Additional Hour Support (£14.50) Additional Hour Support (Walkers) (£13.50) …" at bounding box center [809, 446] width 361 height 25
select select "65"
click at [629, 434] on select "-- Additional Hour Support (£14.50) Additional Hour Support (Walkers) (£13.50) …" at bounding box center [809, 446] width 361 height 25
select select "1"
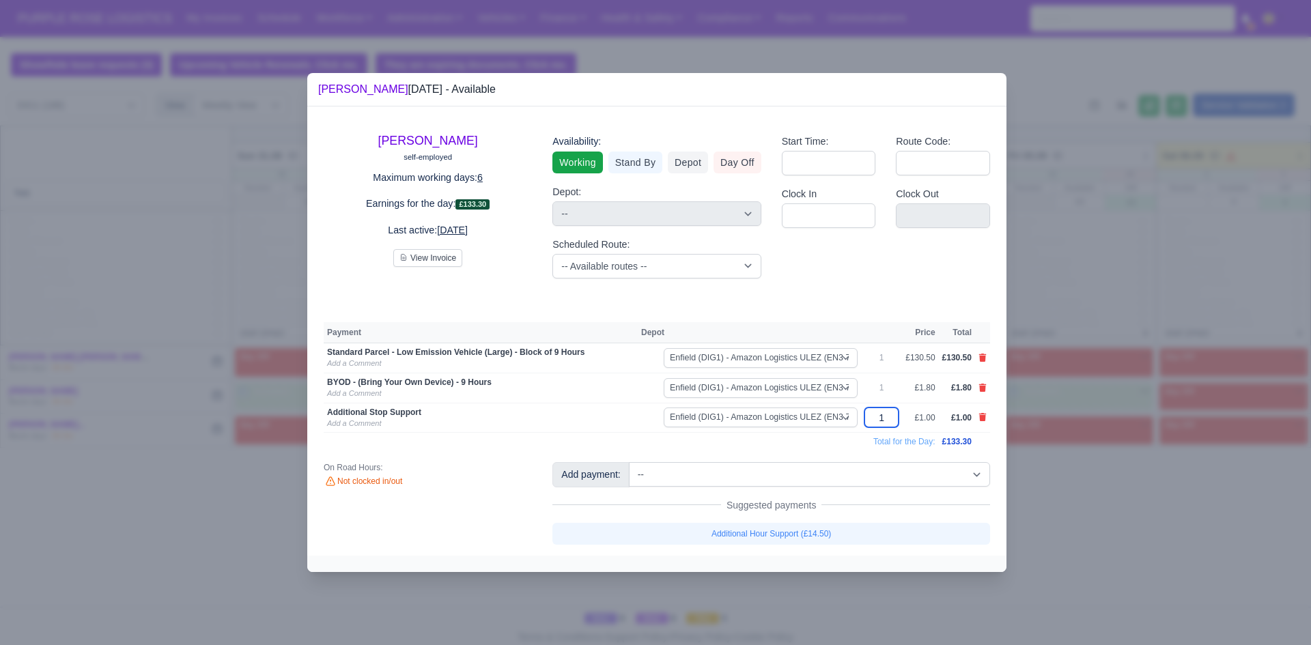
click at [888, 416] on input "1" at bounding box center [881, 418] width 34 height 20
type input "10"
click at [571, 431] on td "Additional Stop Support Add a Comment" at bounding box center [481, 418] width 314 height 30
click at [1083, 476] on div at bounding box center [655, 322] width 1311 height 645
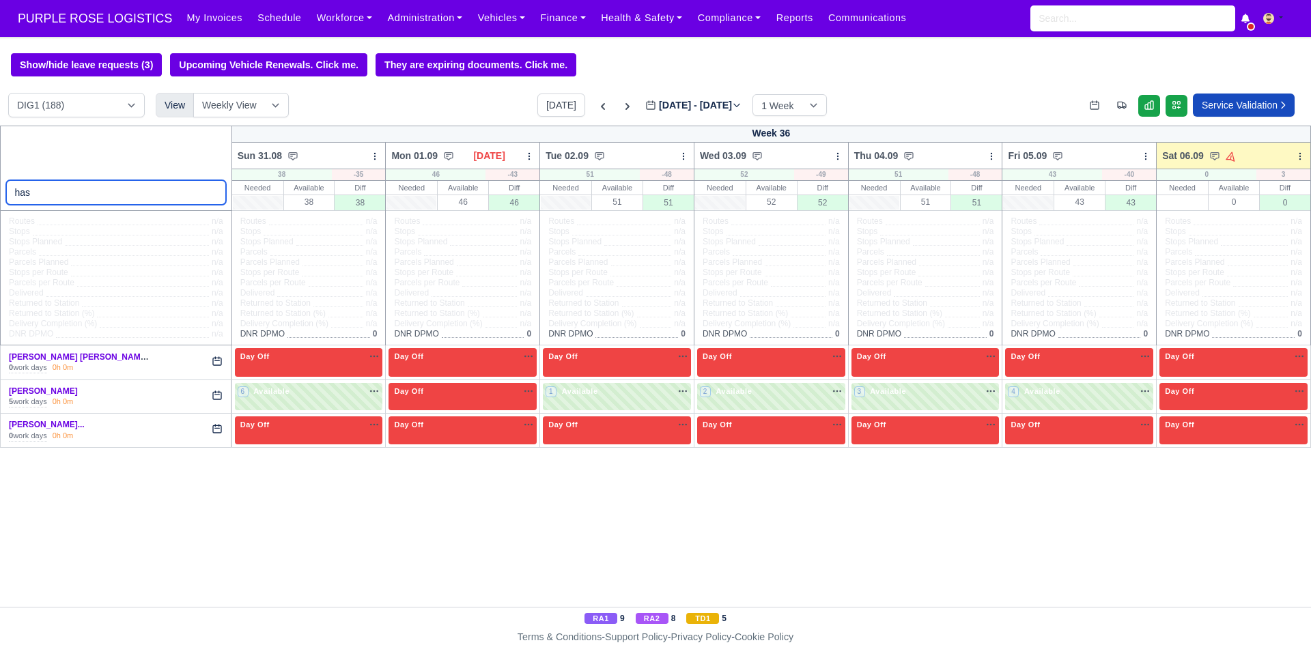
click at [169, 201] on input "has" at bounding box center [116, 192] width 220 height 25
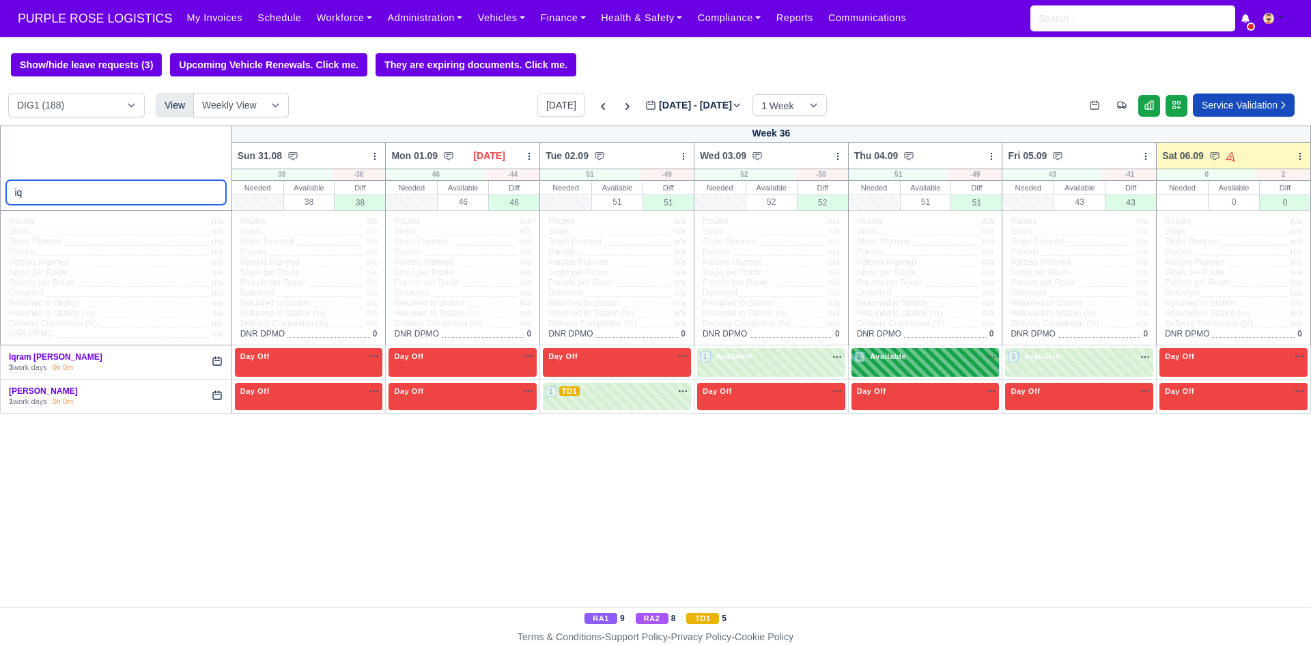
type input "iq"
click at [892, 365] on div "2 Available na" at bounding box center [925, 358] width 143 height 14
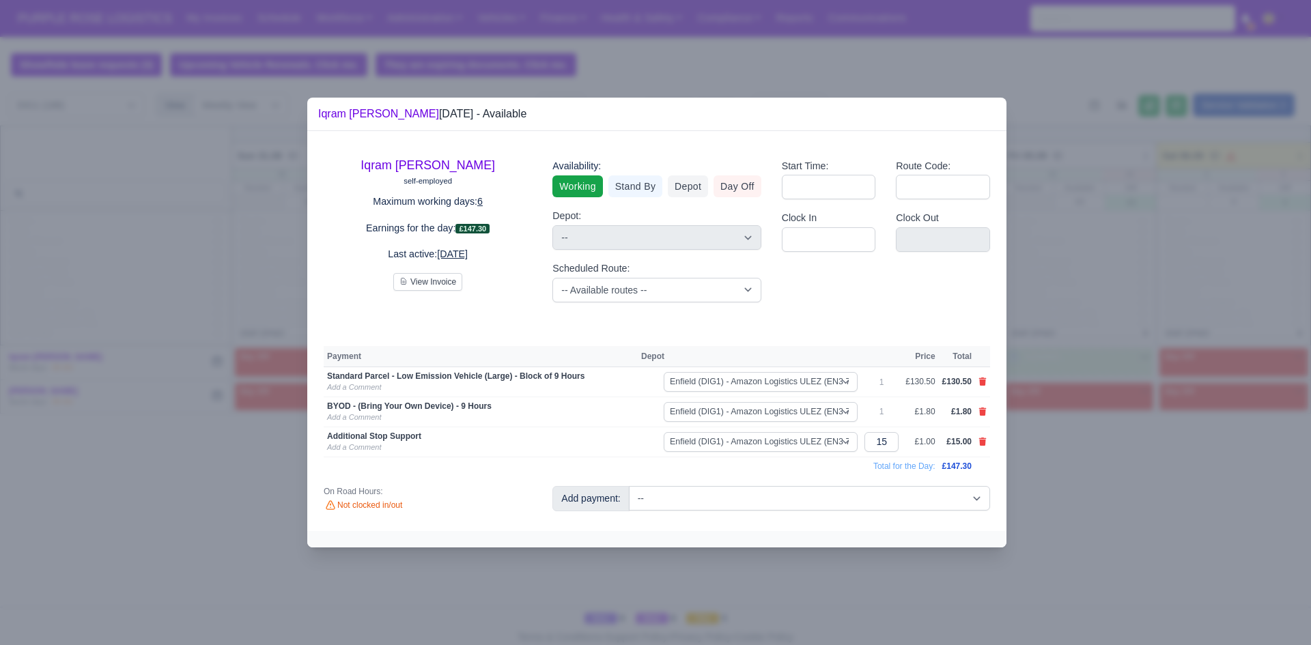
click at [1104, 460] on div at bounding box center [655, 322] width 1311 height 645
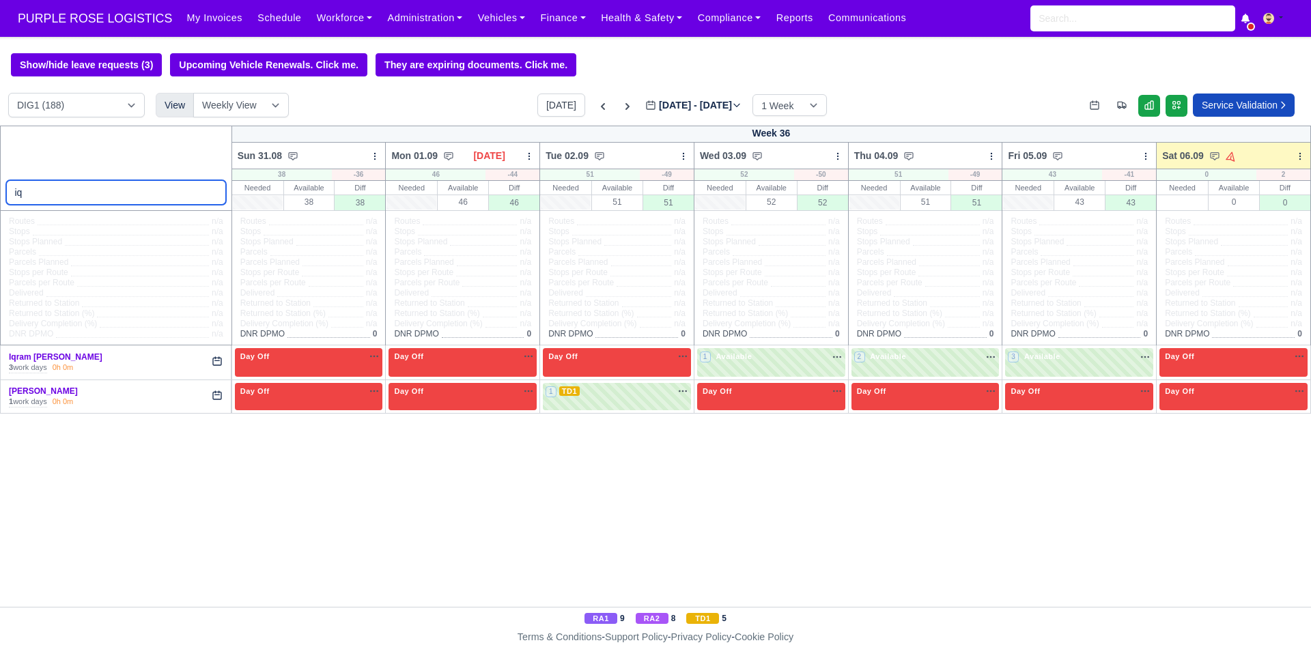
click at [133, 191] on input "iq" at bounding box center [116, 192] width 220 height 25
